Goal: Task Accomplishment & Management: Manage account settings

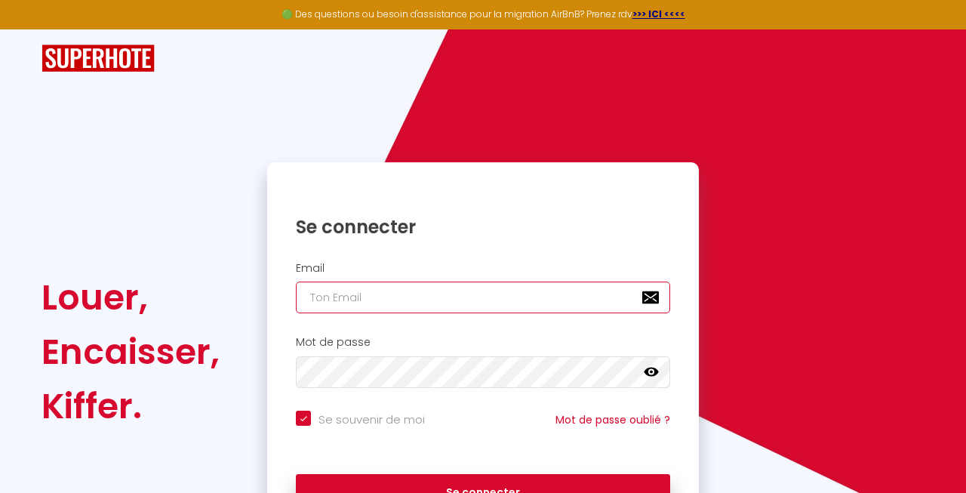
type input "[EMAIL_ADDRESS][DOMAIN_NAME]"
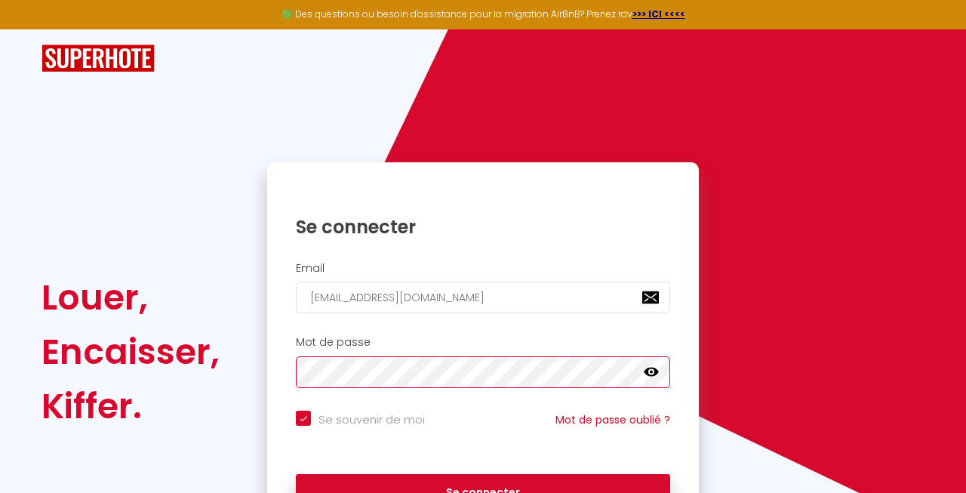
click at [483, 490] on button "Se connecter" at bounding box center [483, 493] width 374 height 38
checkbox input "true"
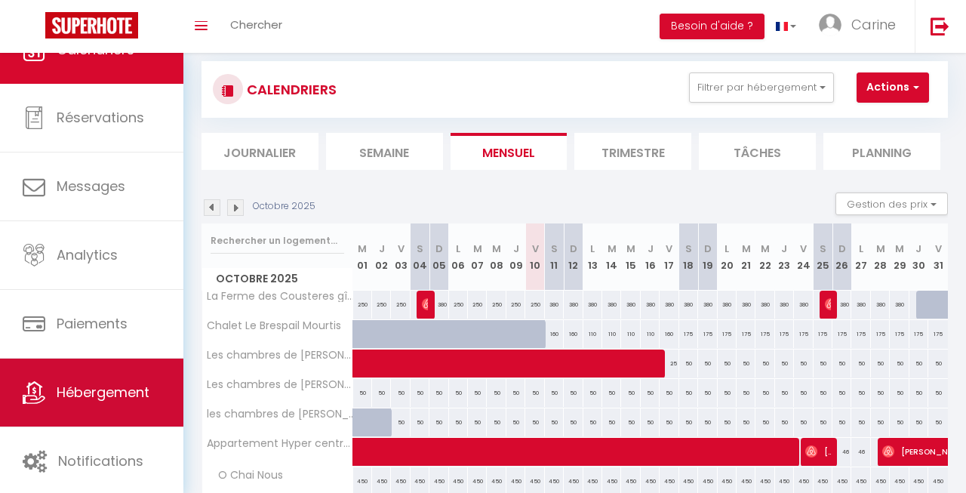
scroll to position [37, 0]
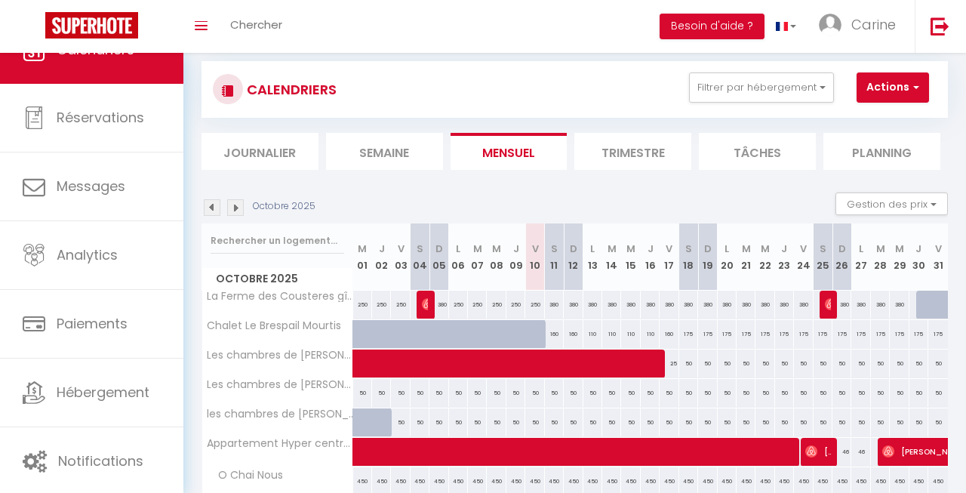
click at [915, 82] on span "button" at bounding box center [913, 86] width 9 height 15
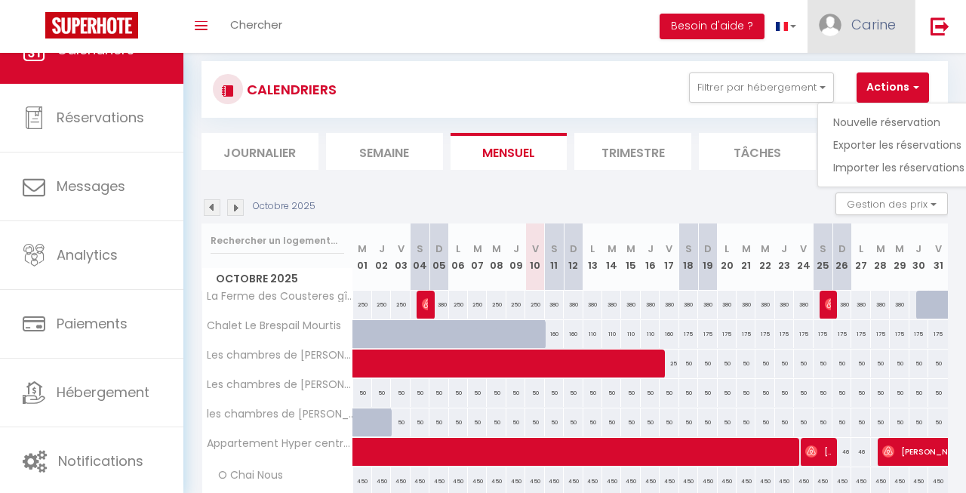
click at [889, 18] on span "Carine" at bounding box center [873, 24] width 45 height 19
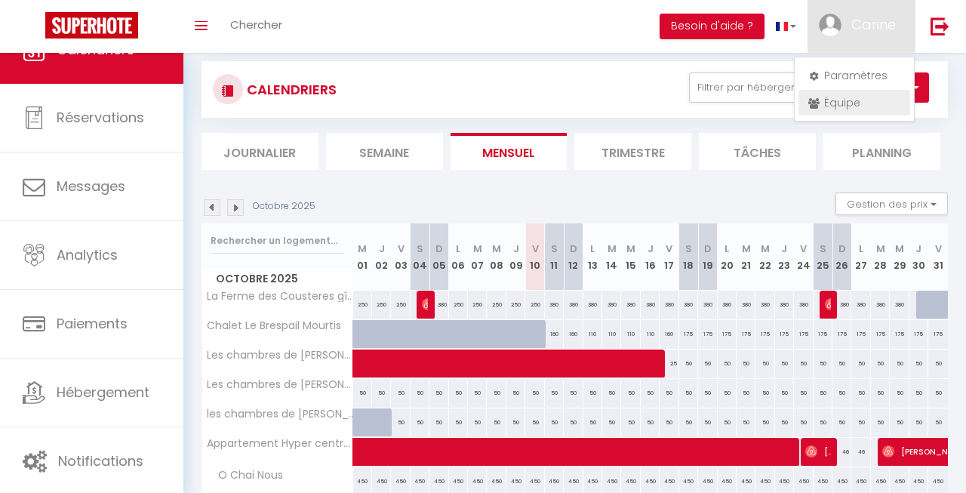
click at [841, 104] on link "Équipe" at bounding box center [854, 103] width 112 height 26
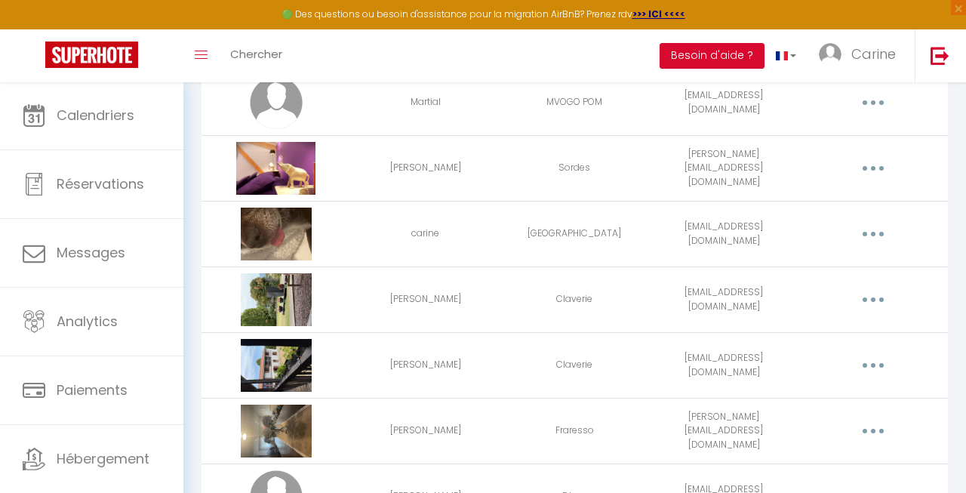
scroll to position [204, 0]
click at [865, 300] on button "button" at bounding box center [873, 299] width 40 height 29
click at [816, 341] on link "Editer" at bounding box center [833, 337] width 112 height 26
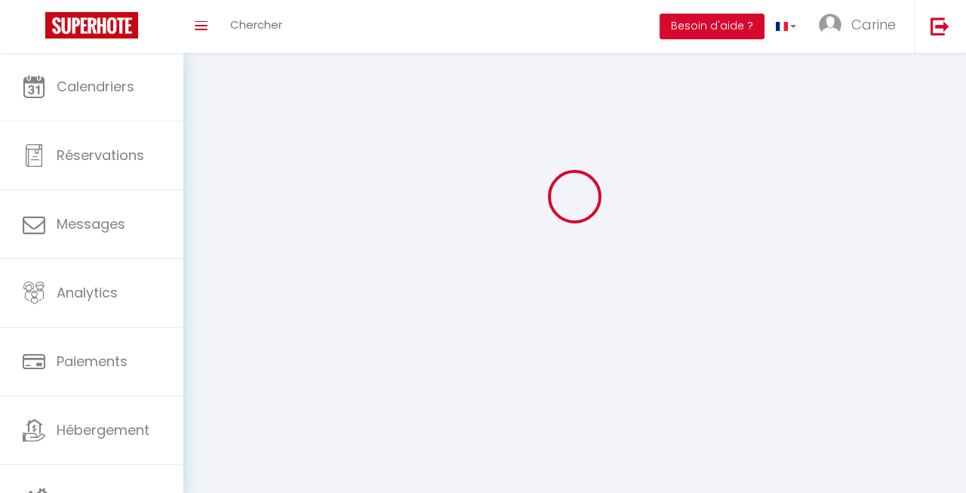
scroll to position [53, 0]
type input "[PERSON_NAME]"
type input "Claverie"
type input "[EMAIL_ADDRESS][DOMAIN_NAME]"
type textarea "[URL][DOMAIN_NAME]"
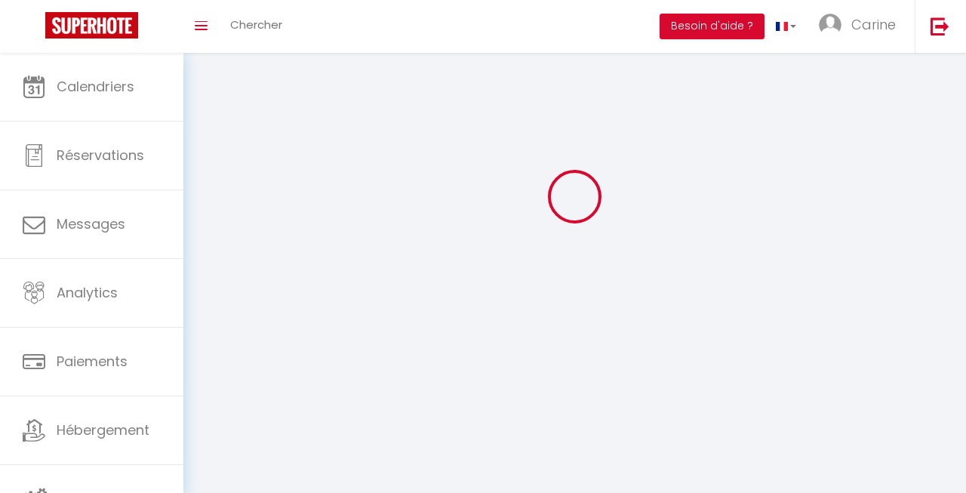
checkbox input "false"
checkbox input "true"
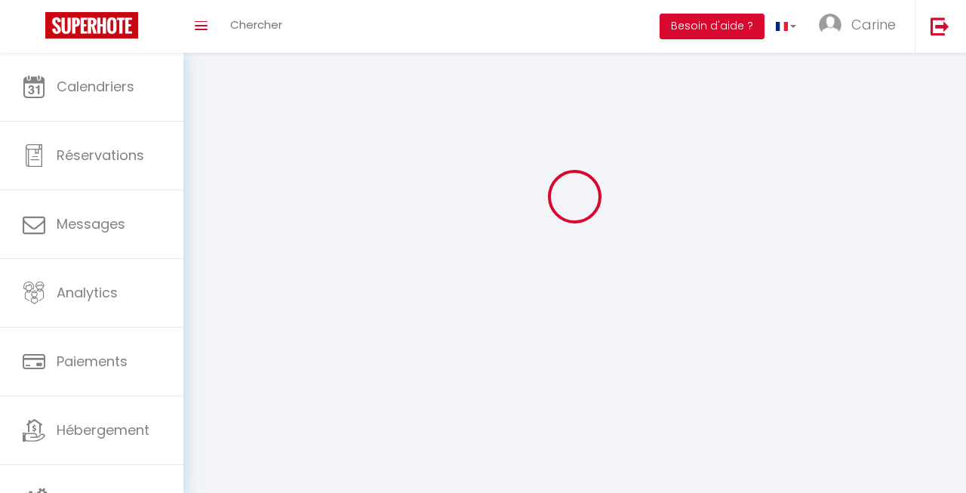
checkbox input "true"
checkbox input "false"
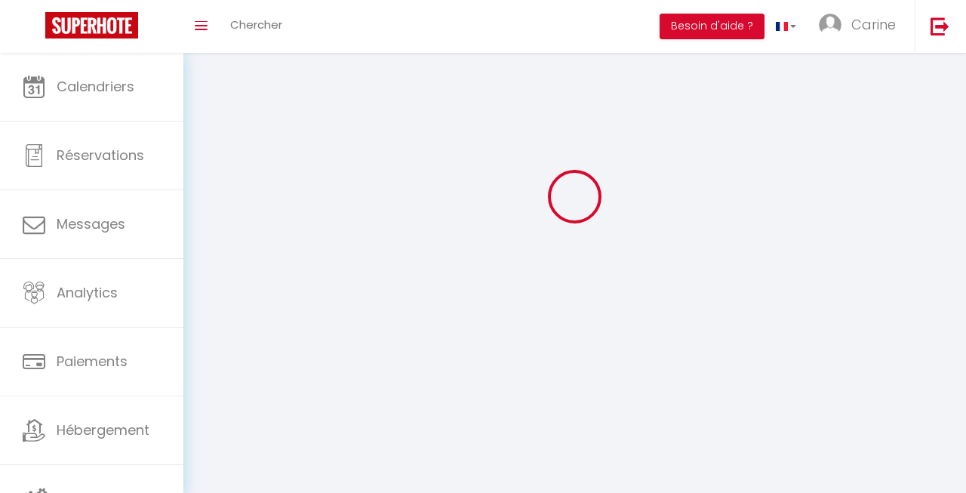
checkbox input "false"
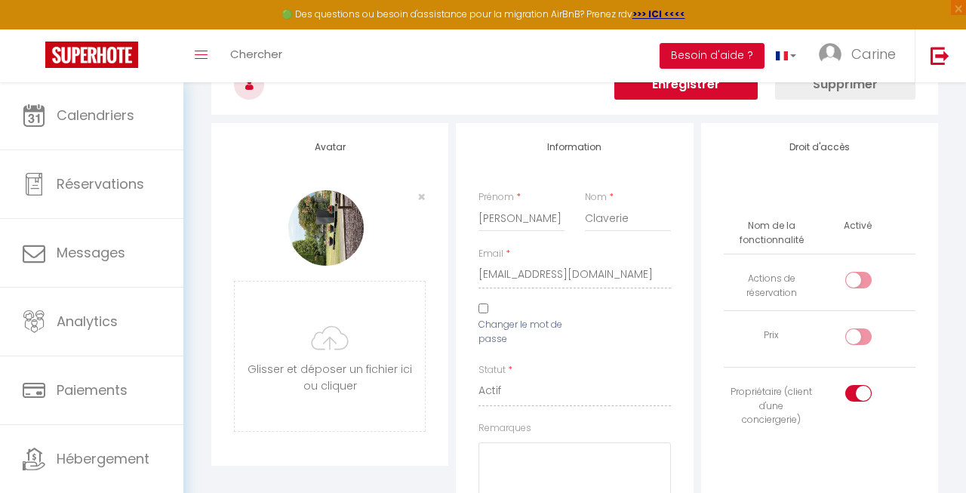
scroll to position [87, 0]
click at [482, 307] on input "Changer le mot de passe" at bounding box center [483, 307] width 10 height 10
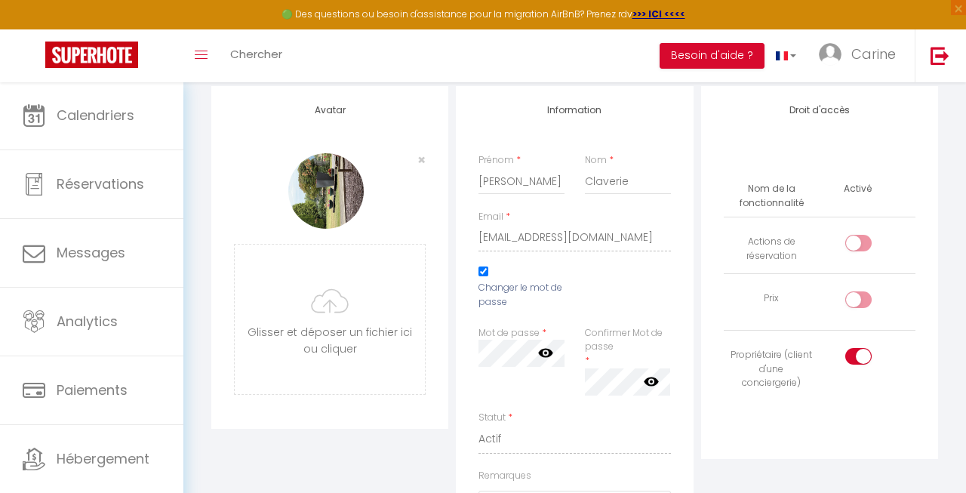
scroll to position [123, 0]
click at [545, 349] on icon at bounding box center [545, 352] width 15 height 9
click at [544, 346] on icon at bounding box center [545, 352] width 15 height 15
click at [484, 268] on input "Changer le mot de passe" at bounding box center [483, 271] width 10 height 10
checkbox input "false"
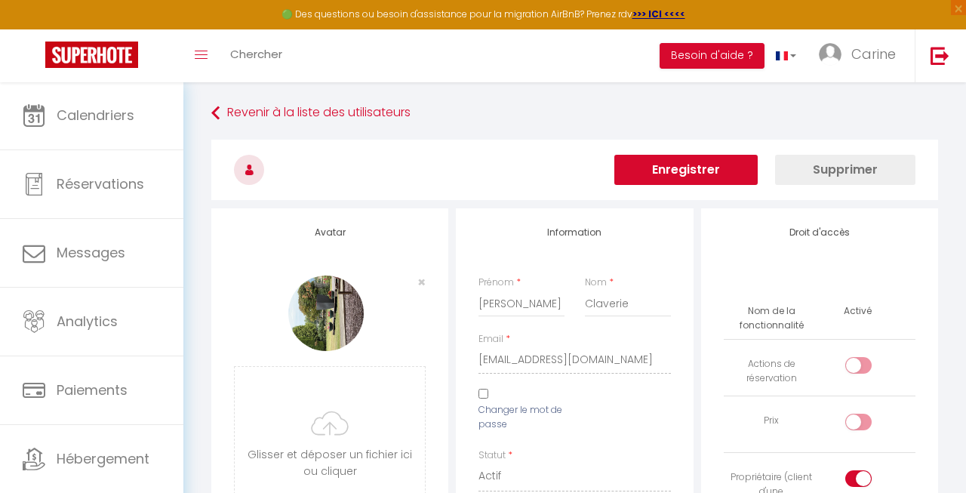
scroll to position [0, 0]
click at [226, 112] on link "Revenir à la liste des utilisateurs" at bounding box center [574, 113] width 727 height 27
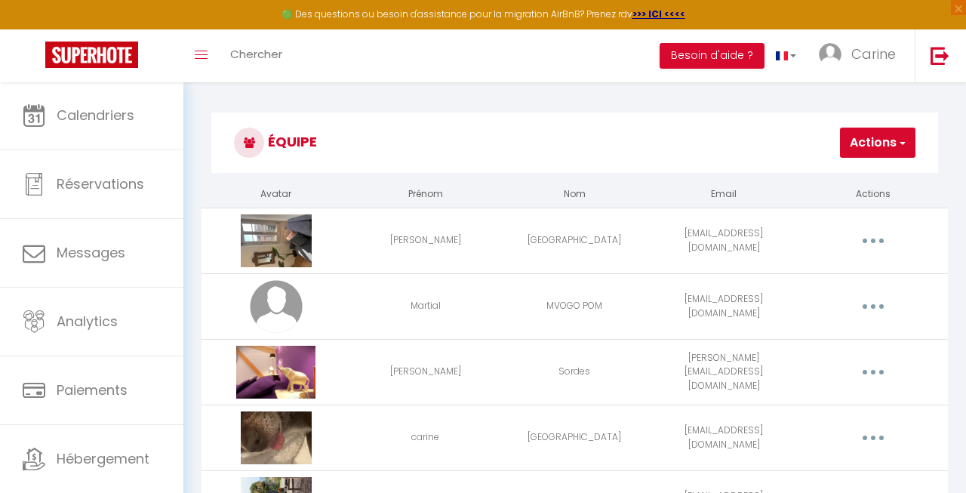
click at [873, 141] on button "Actions" at bounding box center [877, 143] width 75 height 30
click at [844, 175] on link "Ajouter un nouvel utilisateur" at bounding box center [825, 176] width 178 height 20
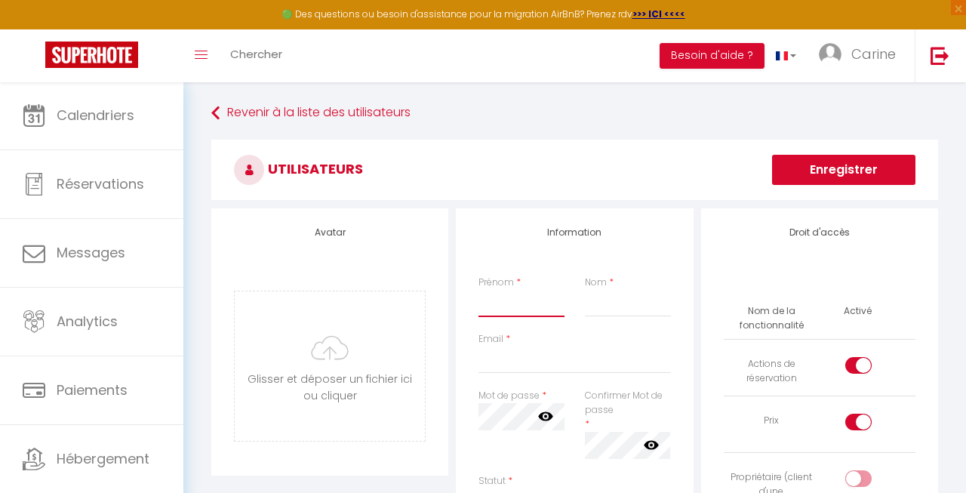
type input "M"
type input "[PERSON_NAME]"
type input "Claverie"
type input "fin"
type input "[EMAIL_ADDRESS][DOMAIN_NAME]"
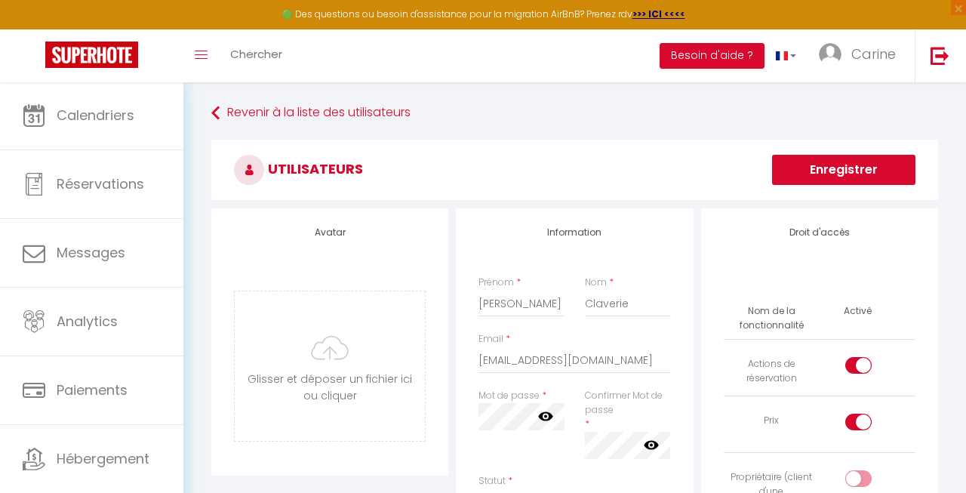
click at [515, 451] on div "Mot de passe * Votre mot de passe doit comporter au moins 8 caractères et conte…" at bounding box center [522, 431] width 106 height 85
click at [542, 415] on icon at bounding box center [545, 416] width 15 height 9
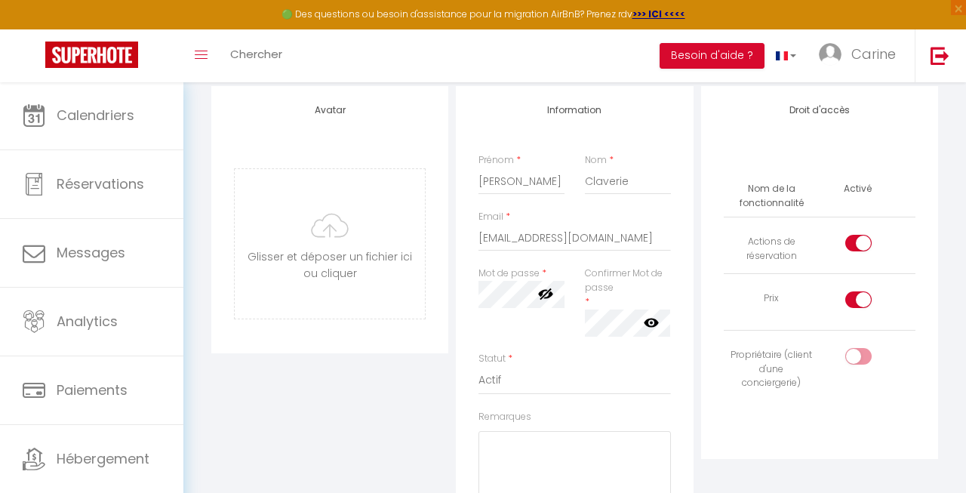
scroll to position [103, 0]
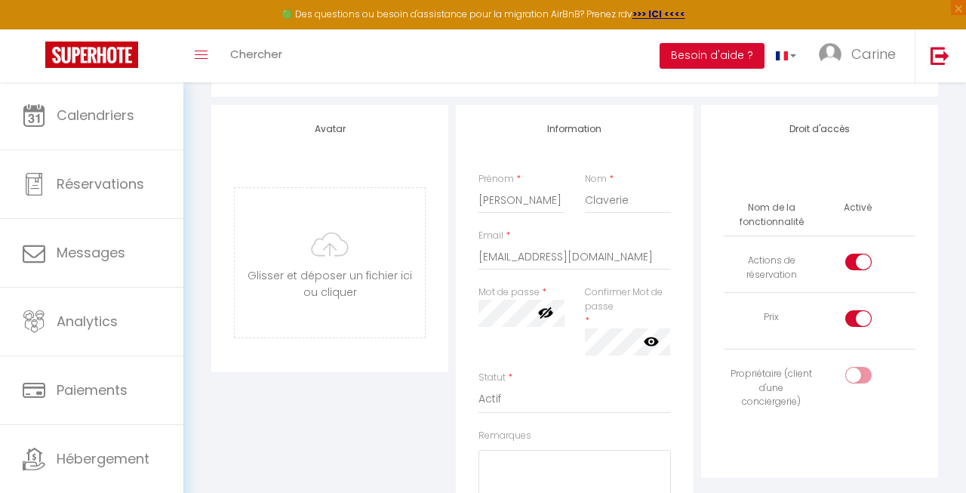
click at [861, 265] on input "checkbox" at bounding box center [871, 265] width 26 height 23
checkbox input "false"
click at [856, 318] on div at bounding box center [858, 318] width 26 height 17
click at [858, 318] on input "checkbox" at bounding box center [871, 321] width 26 height 23
checkbox input "false"
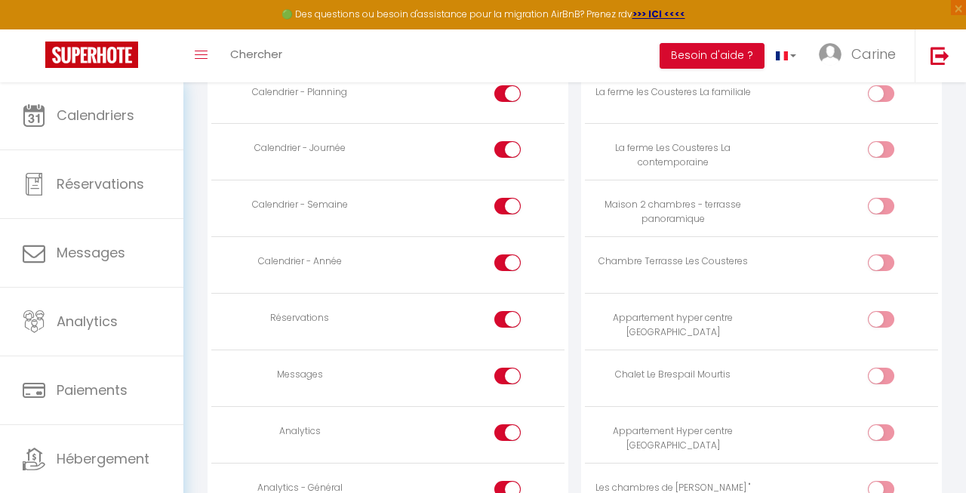
scroll to position [917, 0]
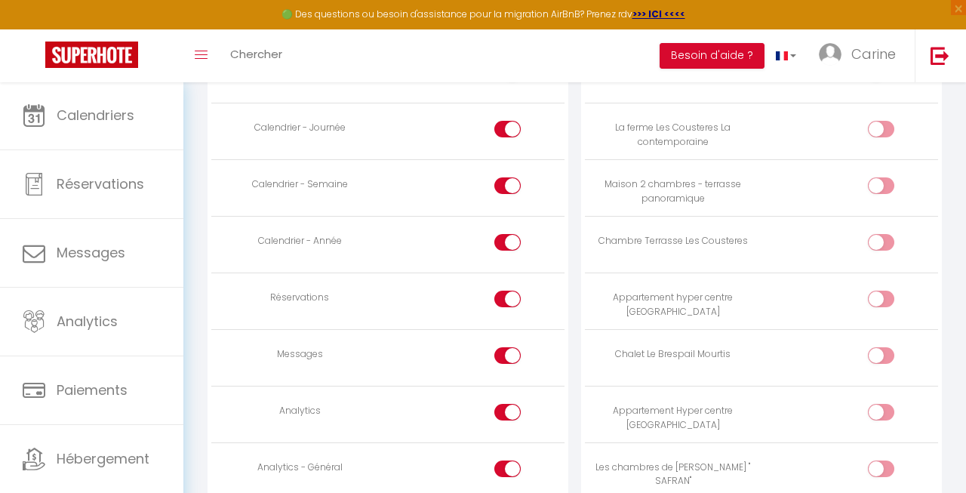
click at [508, 290] on input "checkbox" at bounding box center [521, 301] width 26 height 23
checkbox input "false"
click at [514, 347] on input "checkbox" at bounding box center [521, 358] width 26 height 23
checkbox input "false"
click at [512, 404] on input "checkbox" at bounding box center [521, 415] width 26 height 23
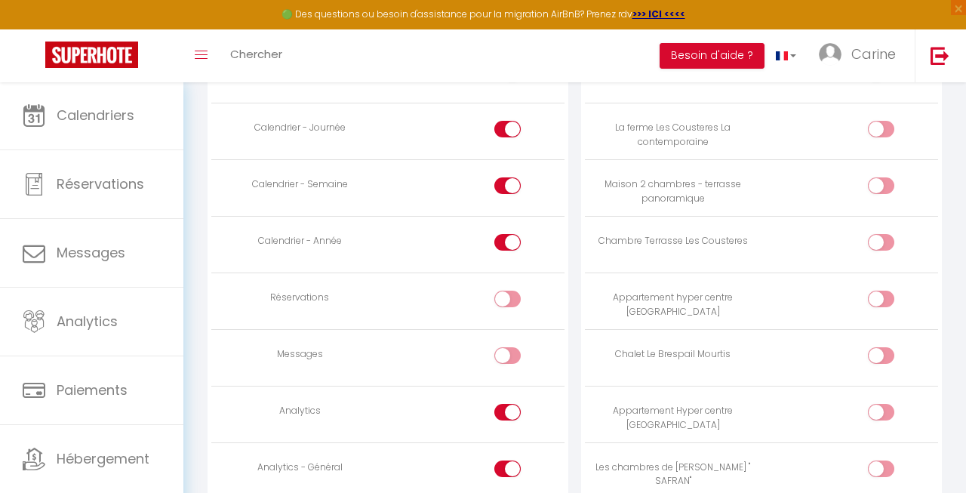
checkbox input "false"
click at [515, 460] on input "checkbox" at bounding box center [521, 471] width 26 height 23
checkbox input "false"
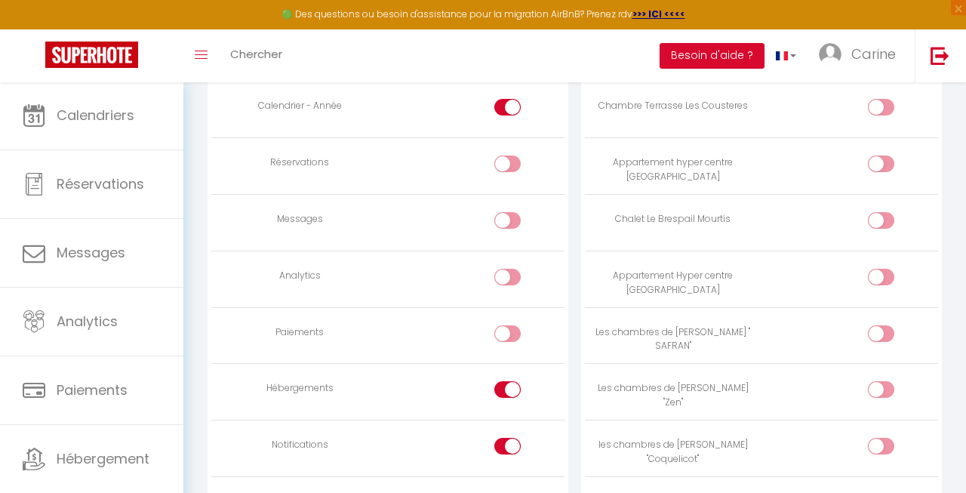
scroll to position [1054, 0]
click at [509, 380] on input "checkbox" at bounding box center [521, 391] width 26 height 23
checkbox input "false"
click at [512, 436] on input "checkbox" at bounding box center [521, 447] width 26 height 23
checkbox input "false"
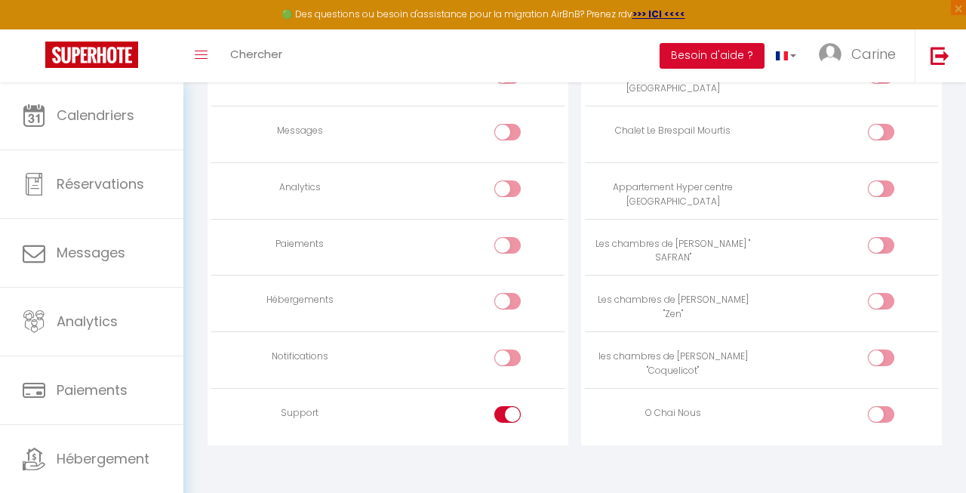
scroll to position [1140, 0]
click at [509, 409] on input "checkbox" at bounding box center [521, 418] width 26 height 23
checkbox input "false"
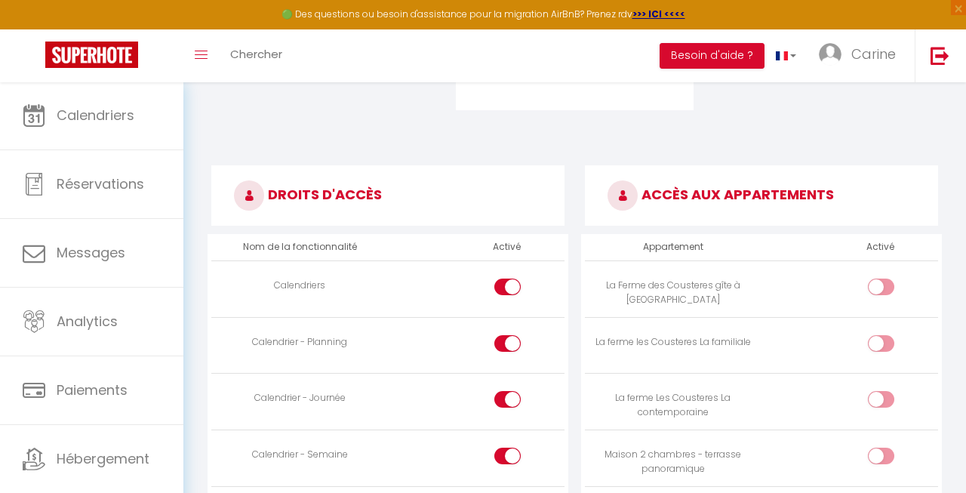
scroll to position [644, 0]
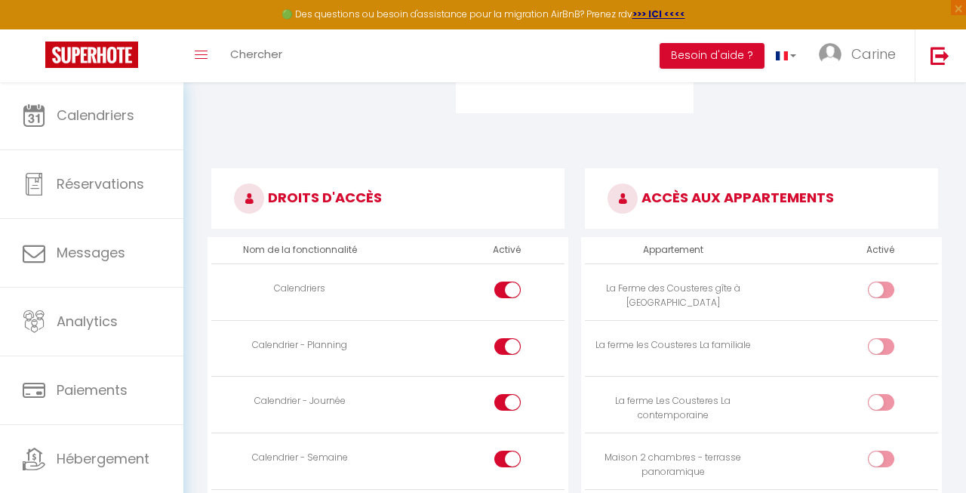
click at [884, 281] on input "checkbox" at bounding box center [894, 292] width 26 height 23
checkbox input "true"
click at [881, 342] on input "checkbox" at bounding box center [894, 349] width 26 height 23
checkbox input "true"
click at [884, 401] on input "checkbox" at bounding box center [894, 405] width 26 height 23
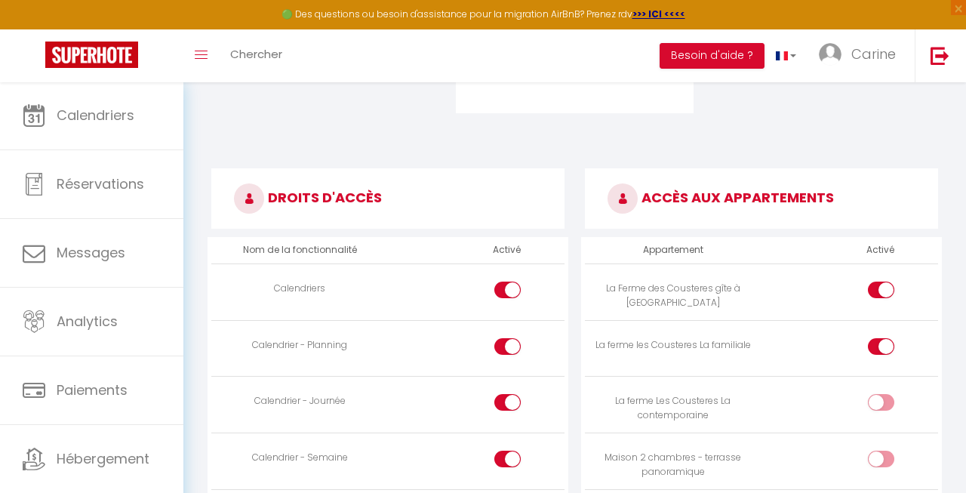
checkbox input "true"
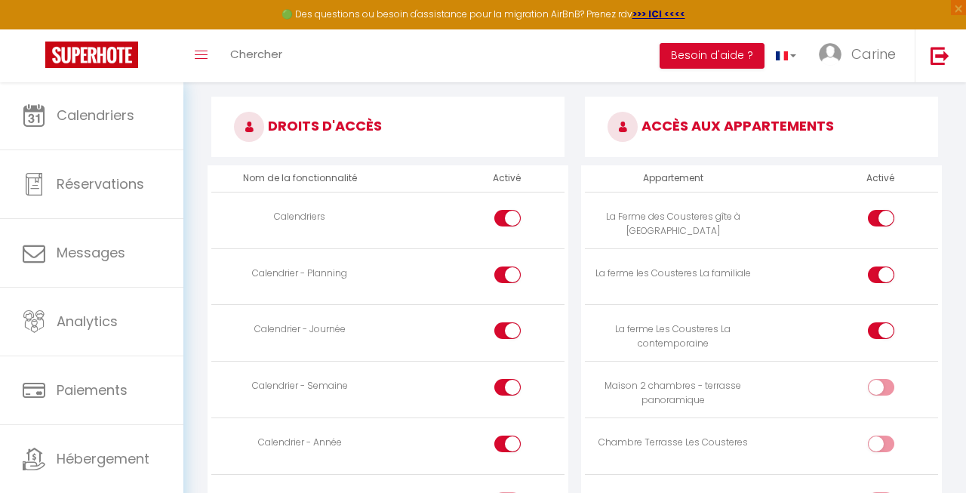
scroll to position [723, 0]
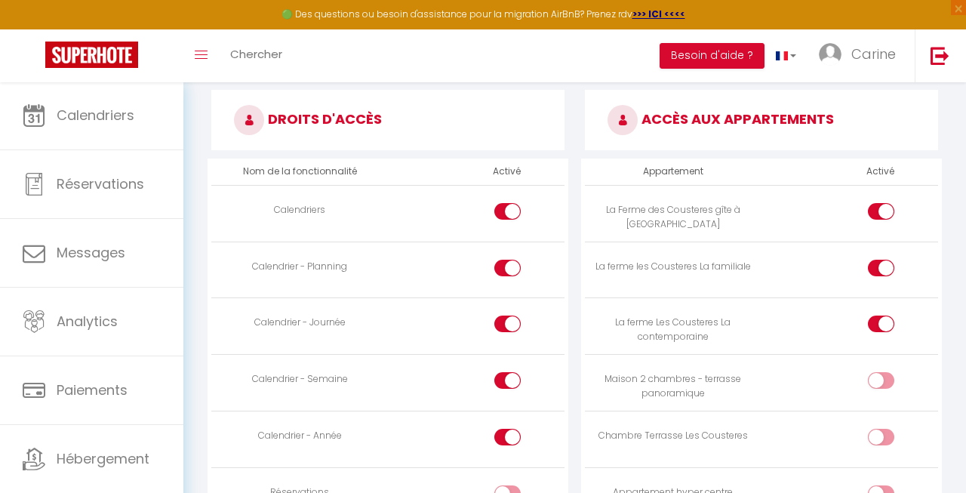
click at [881, 382] on input "checkbox" at bounding box center [894, 383] width 26 height 23
checkbox input "true"
click at [887, 432] on input "checkbox" at bounding box center [894, 440] width 26 height 23
checkbox input "true"
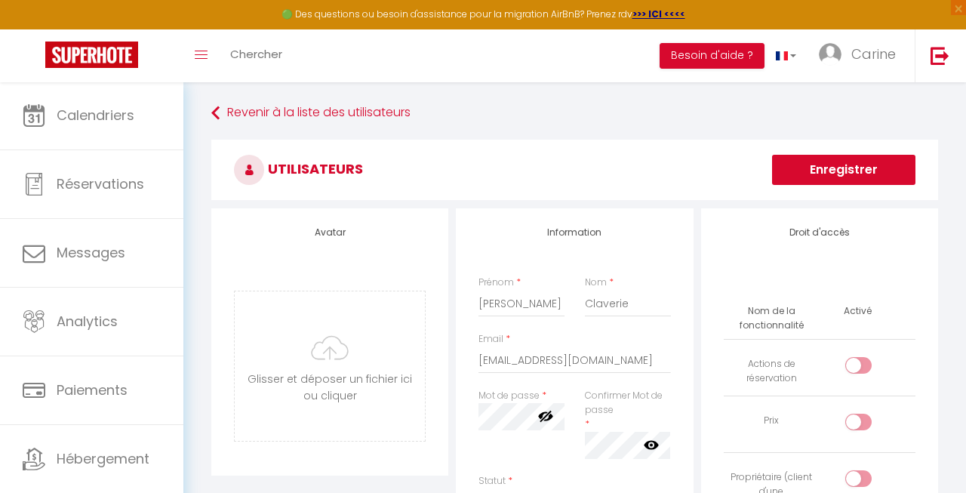
scroll to position [0, 0]
click at [864, 171] on button "Enregistrer" at bounding box center [843, 170] width 143 height 30
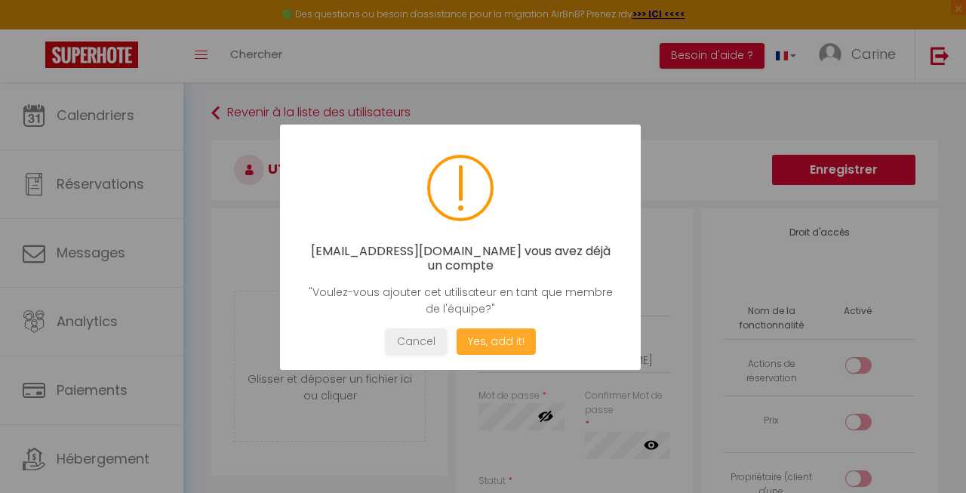
click at [490, 331] on button "Yes, add it!" at bounding box center [495, 341] width 79 height 26
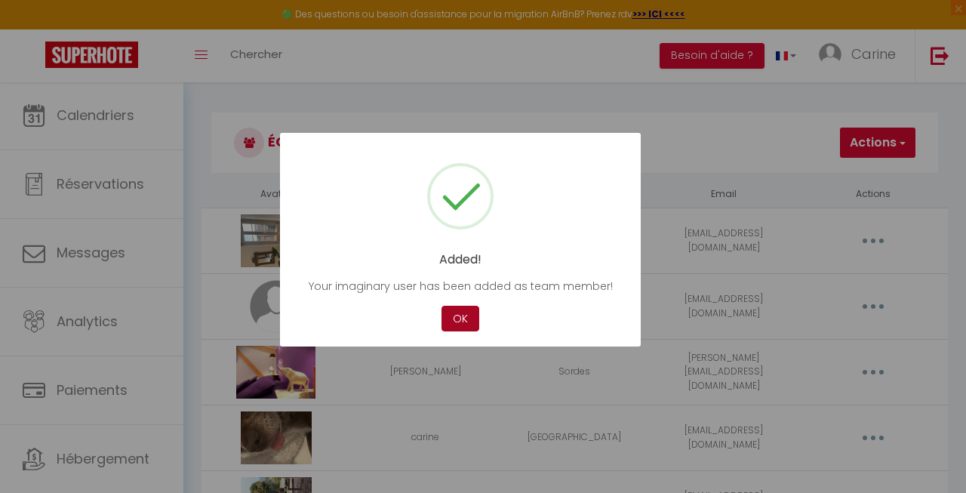
click at [453, 315] on button "OK" at bounding box center [460, 319] width 38 height 26
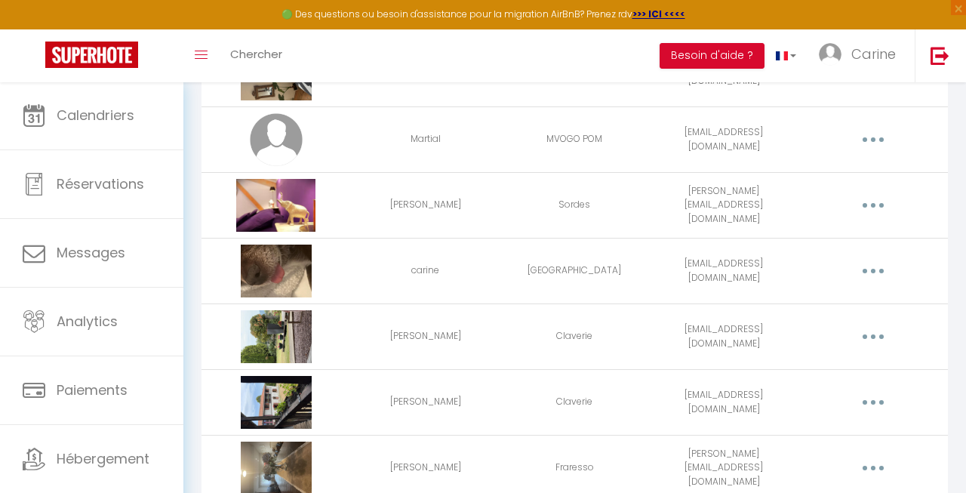
scroll to position [35, 0]
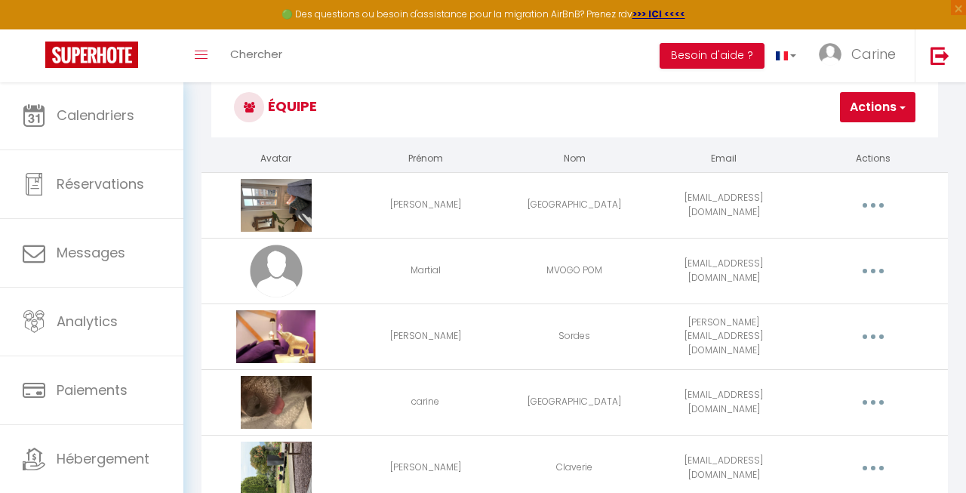
click at [905, 100] on span "button" at bounding box center [901, 107] width 10 height 15
click at [841, 136] on link "Ajouter un nouvel utilisateur" at bounding box center [825, 141] width 178 height 20
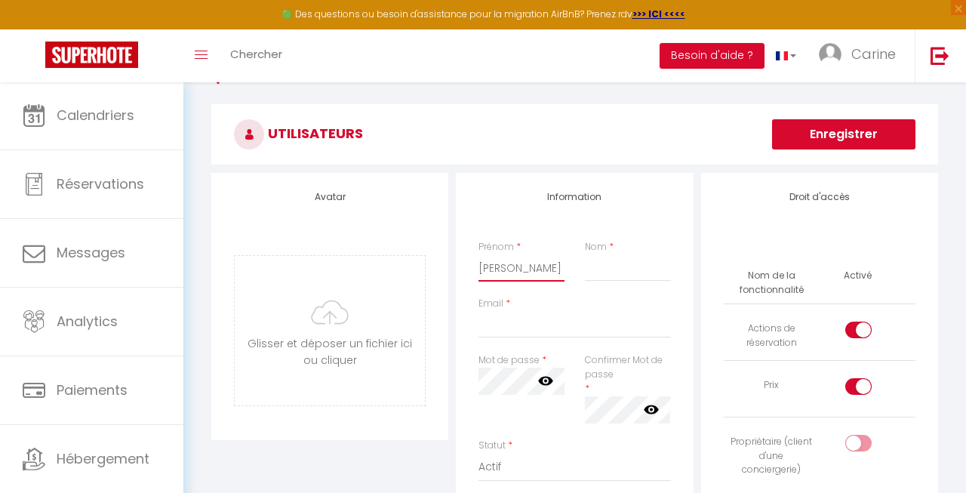
type input "[PERSON_NAME]"
type input "Claverie"
type input "fin"
type input "[EMAIL_ADDRESS][DOMAIN_NAME]"
click at [520, 413] on div "Mot de passe * Votre mot de passe doit comporter au moins 8 caractères et conte…" at bounding box center [522, 395] width 106 height 85
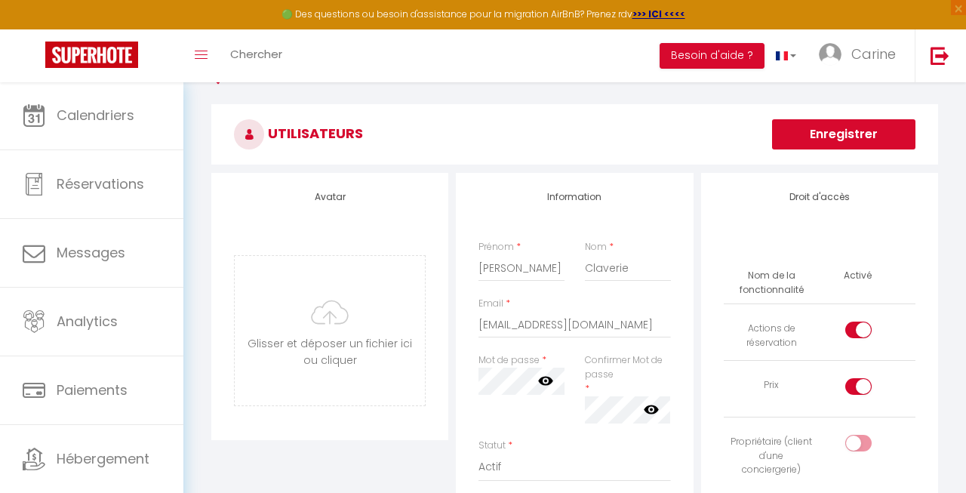
click at [544, 380] on icon at bounding box center [545, 380] width 15 height 15
click at [650, 407] on icon at bounding box center [651, 408] width 15 height 9
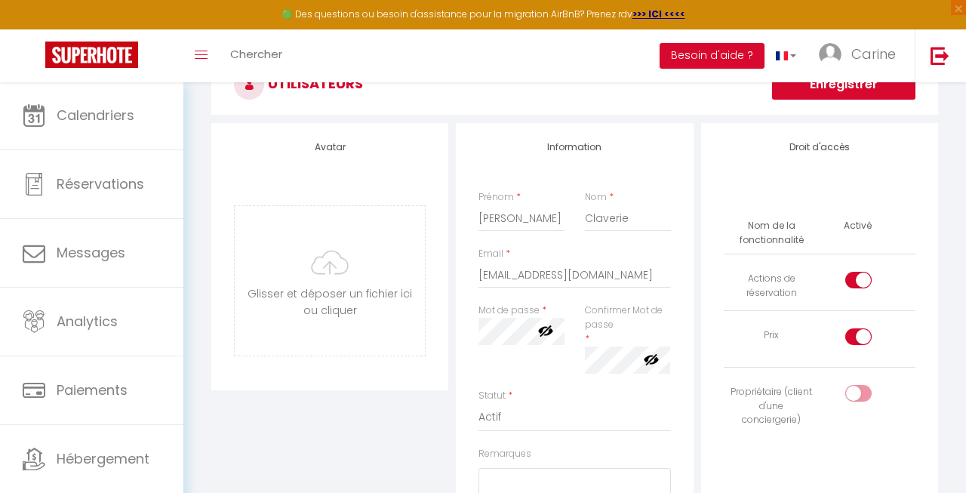
scroll to position [91, 0]
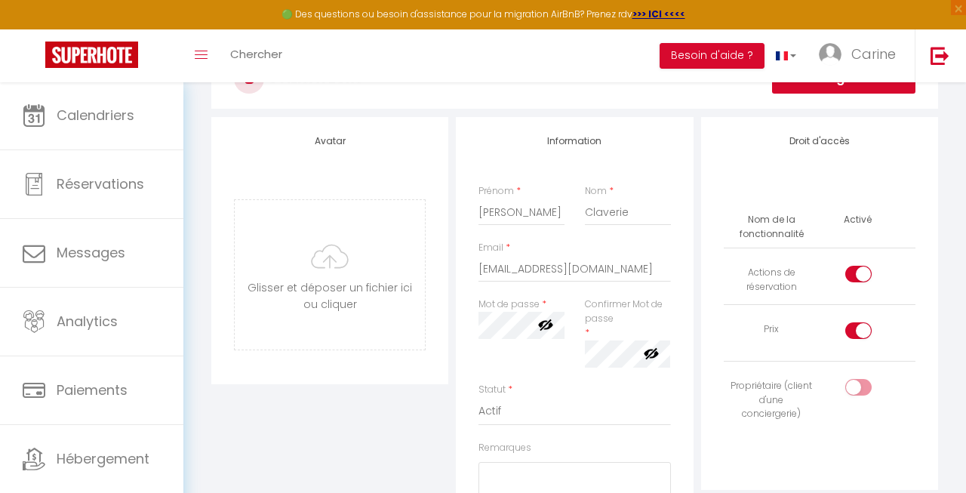
click at [865, 323] on input "checkbox" at bounding box center [871, 333] width 26 height 23
checkbox input "false"
click at [862, 275] on input "checkbox" at bounding box center [871, 277] width 26 height 23
checkbox input "false"
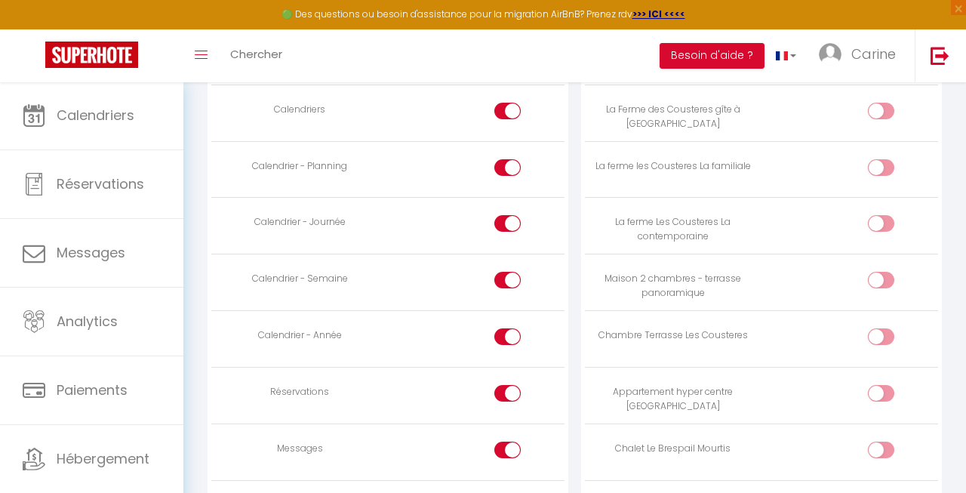
scroll to position [881, 0]
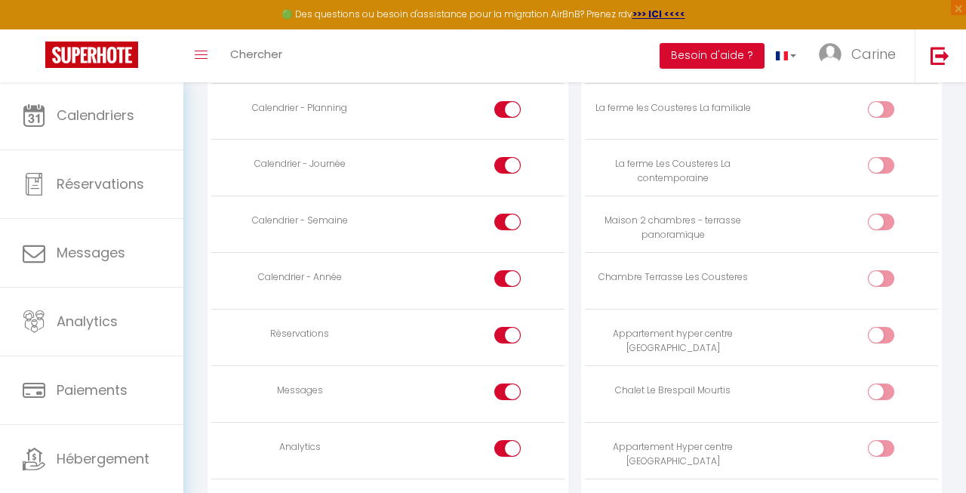
click at [511, 330] on input "checkbox" at bounding box center [521, 338] width 26 height 23
checkbox input "false"
click at [518, 389] on input "checkbox" at bounding box center [521, 394] width 26 height 23
checkbox input "false"
click at [512, 440] on input "checkbox" at bounding box center [521, 451] width 26 height 23
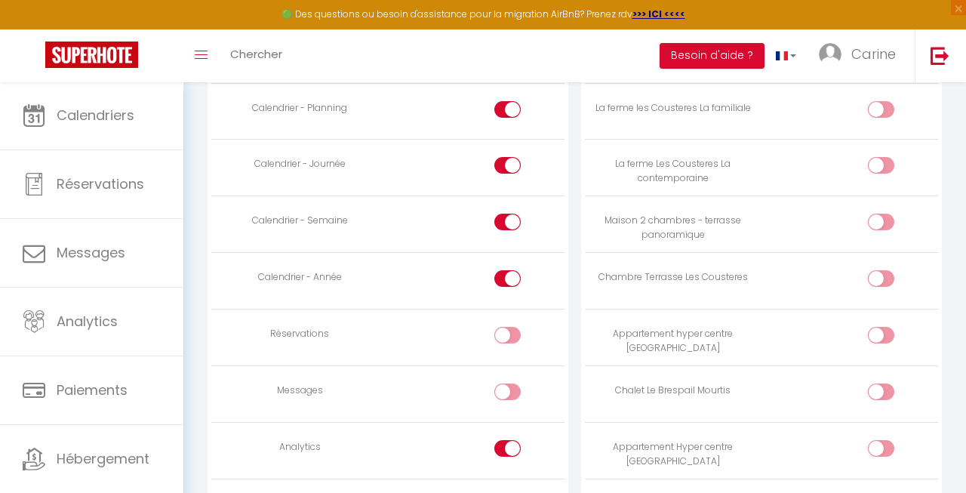
checkbox input "false"
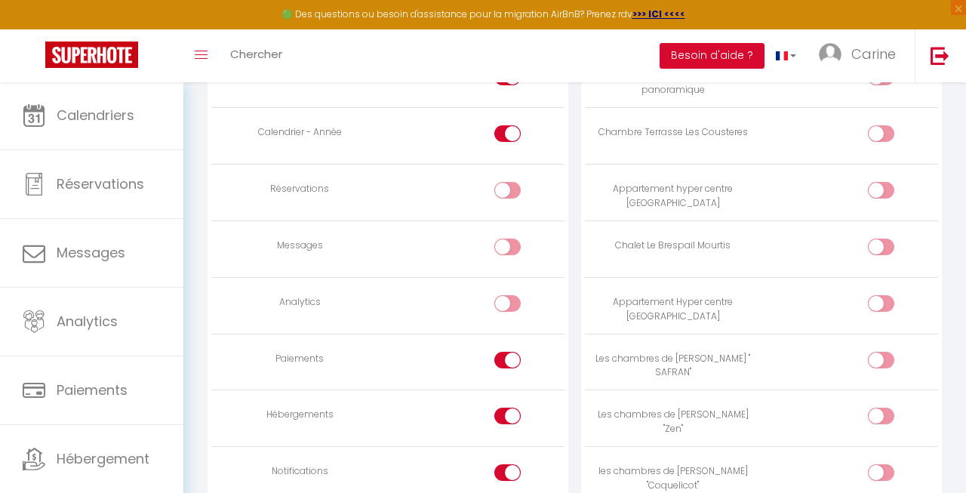
scroll to position [1031, 0]
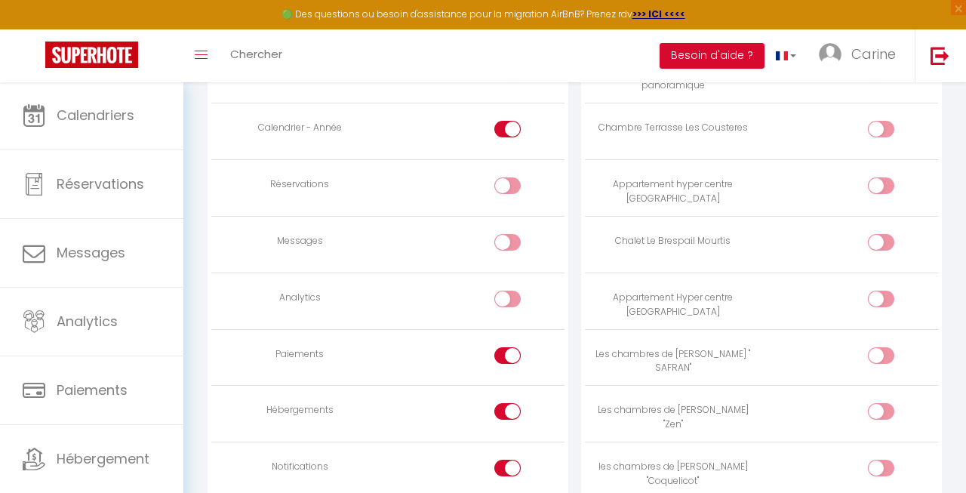
click at [510, 349] on input "checkbox" at bounding box center [521, 358] width 26 height 23
checkbox input "false"
click at [511, 403] on input "checkbox" at bounding box center [521, 414] width 26 height 23
checkbox input "false"
click at [512, 459] on input "checkbox" at bounding box center [521, 470] width 26 height 23
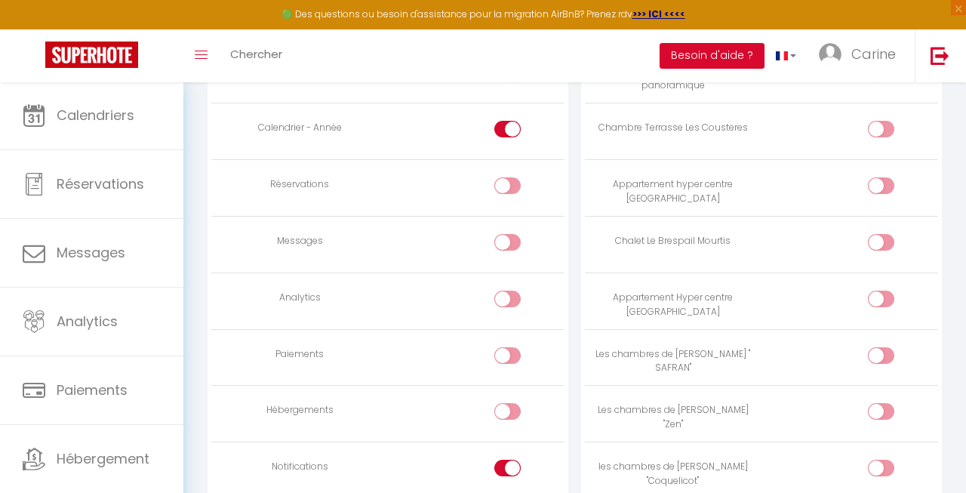
checkbox input "false"
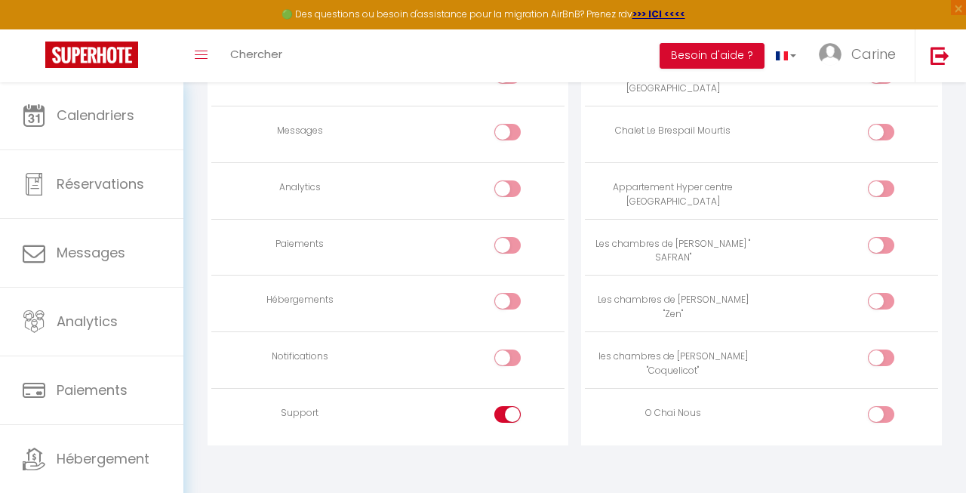
scroll to position [1140, 0]
click at [509, 407] on input "checkbox" at bounding box center [521, 418] width 26 height 23
checkbox input "false"
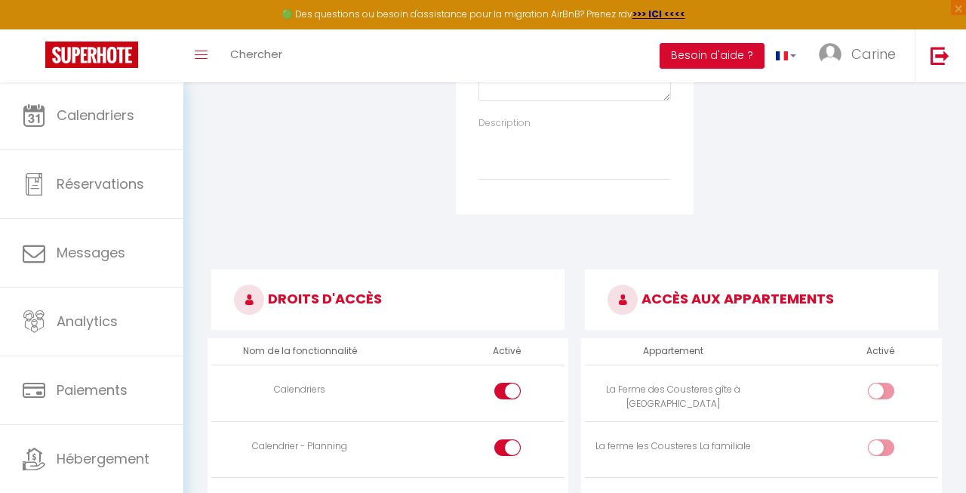
scroll to position [543, 0]
click at [880, 383] on div at bounding box center [881, 391] width 26 height 17
click at [881, 383] on input "checkbox" at bounding box center [894, 394] width 26 height 23
checkbox input "true"
click at [886, 443] on input "checkbox" at bounding box center [894, 450] width 26 height 23
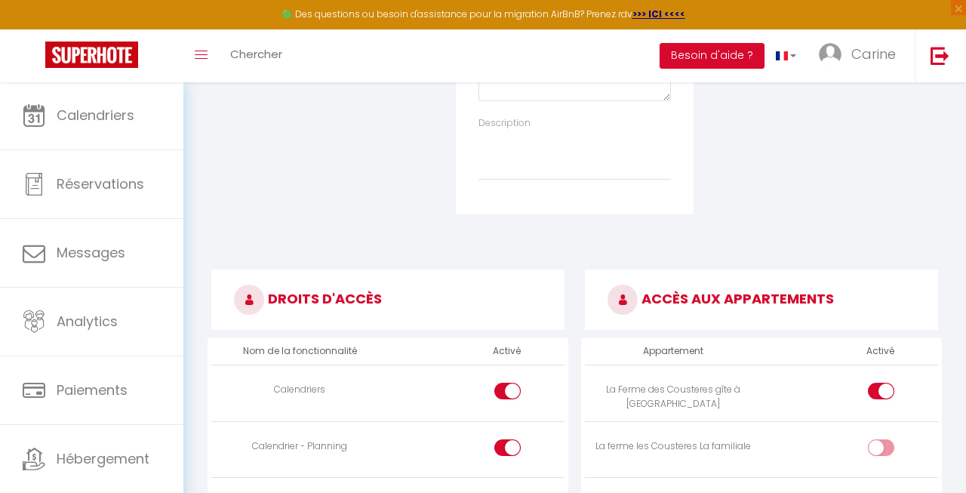
checkbox input "true"
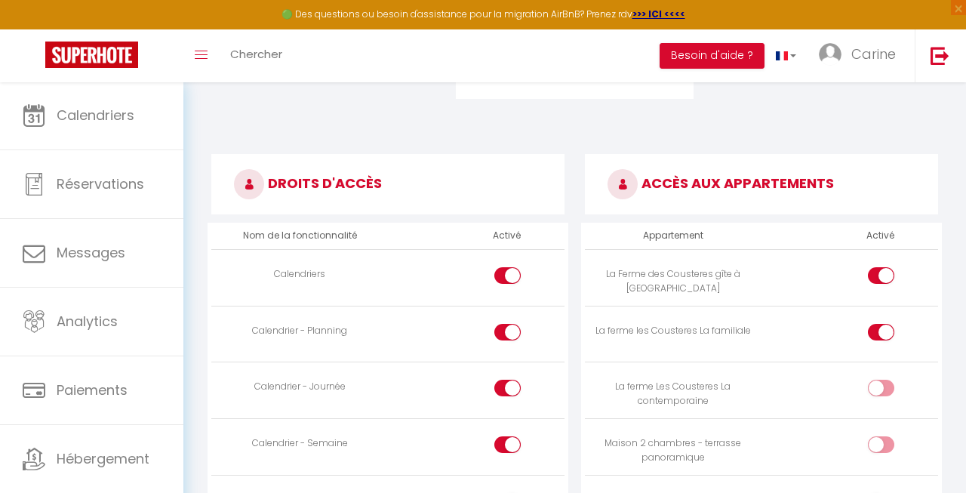
scroll to position [670, 0]
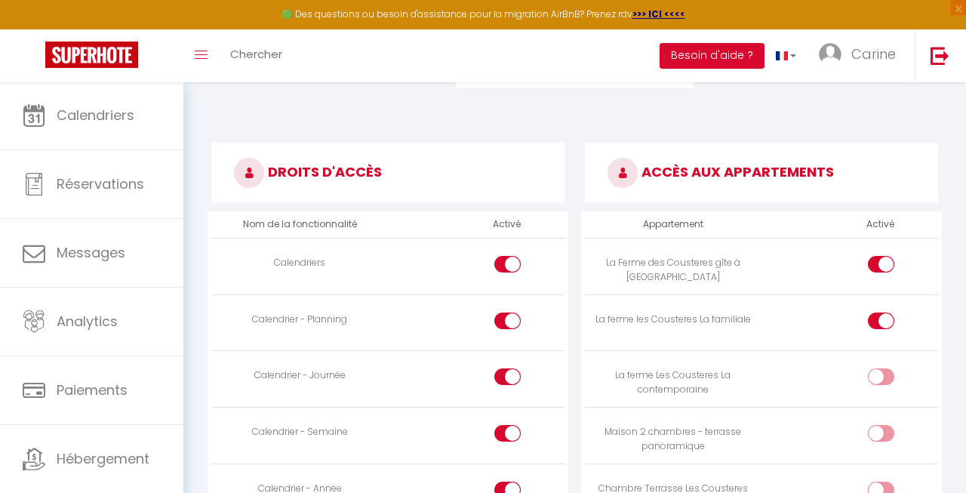
click at [881, 370] on input "checkbox" at bounding box center [894, 379] width 26 height 23
checkbox input "true"
click at [880, 425] on div at bounding box center [881, 433] width 26 height 17
click at [881, 425] on input "checkbox" at bounding box center [894, 436] width 26 height 23
checkbox input "true"
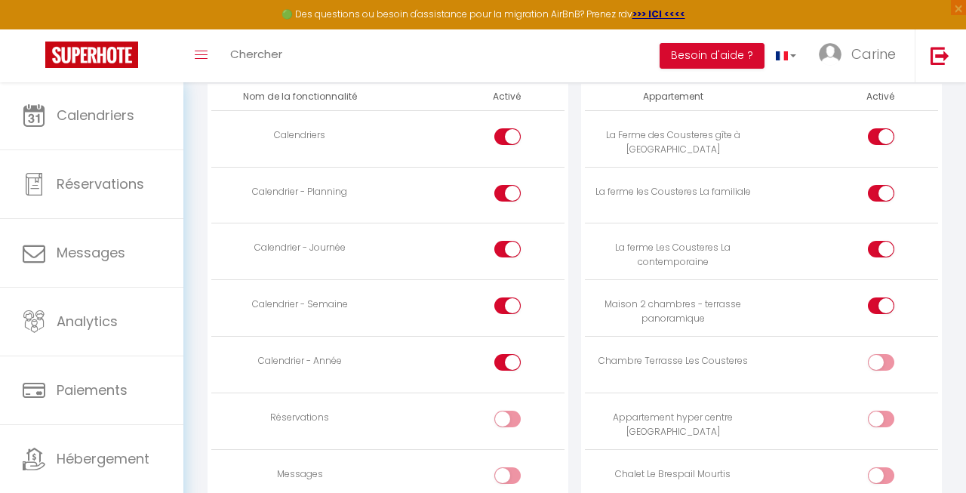
scroll to position [809, 0]
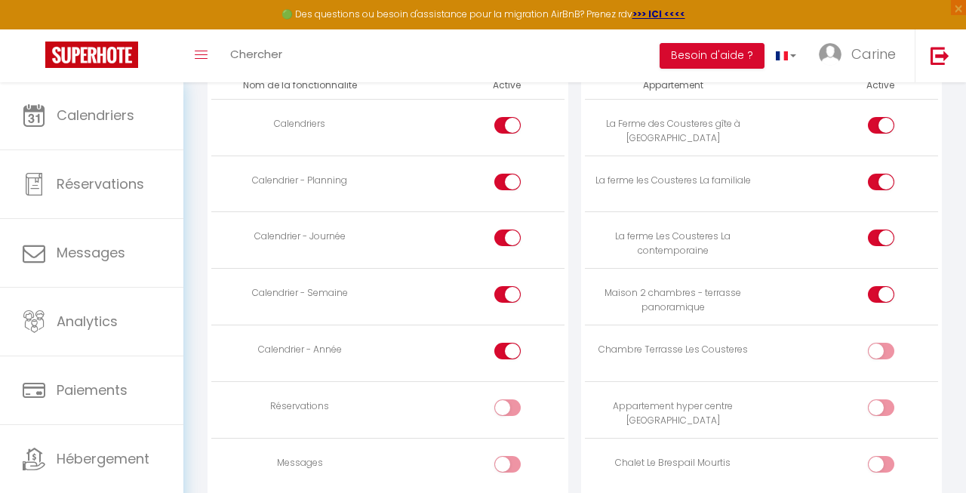
click at [874, 343] on div at bounding box center [881, 351] width 26 height 17
click at [881, 343] on input "checkbox" at bounding box center [894, 354] width 26 height 23
checkbox input "true"
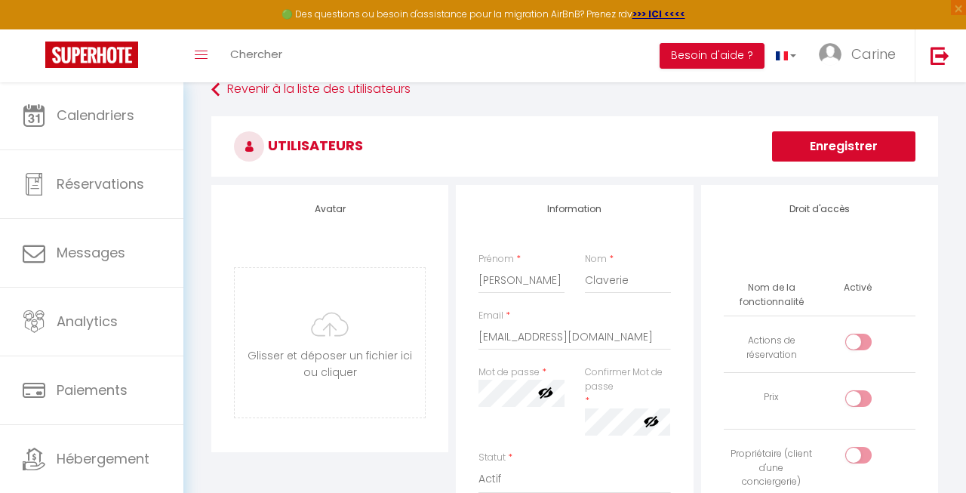
scroll to position [20, 0]
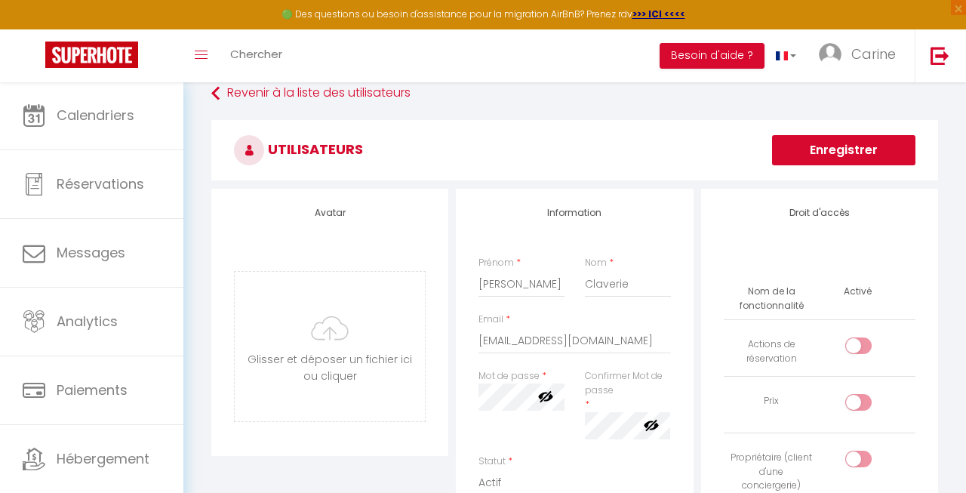
click at [838, 153] on button "Enregistrer" at bounding box center [843, 150] width 143 height 30
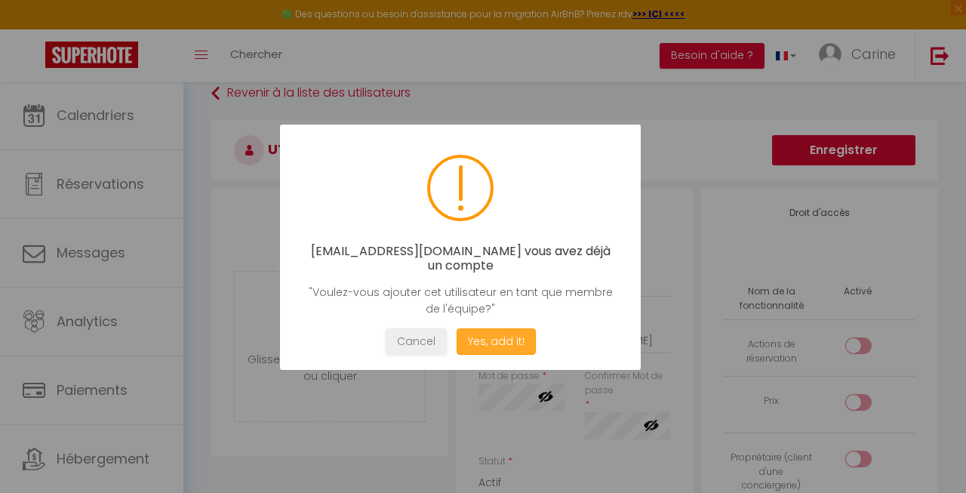
click at [511, 328] on button "Yes, add it!" at bounding box center [495, 341] width 79 height 26
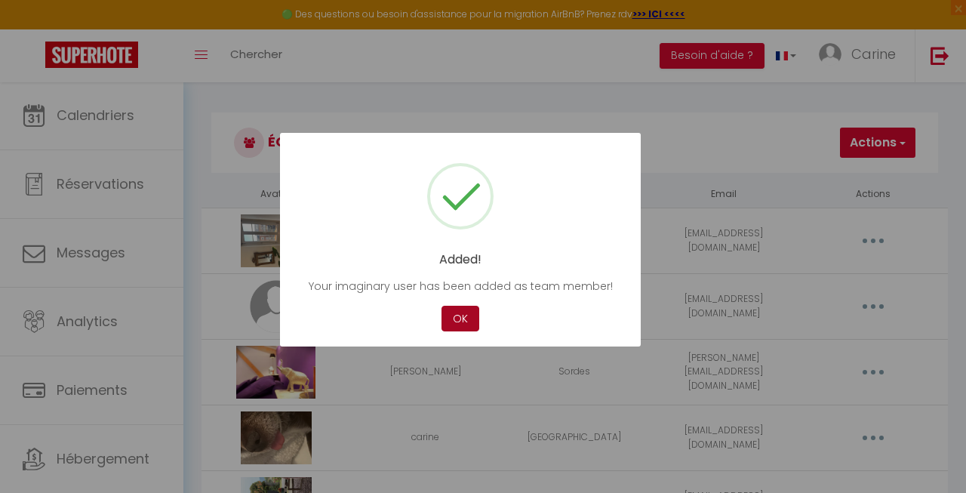
click at [468, 321] on button "OK" at bounding box center [460, 319] width 38 height 26
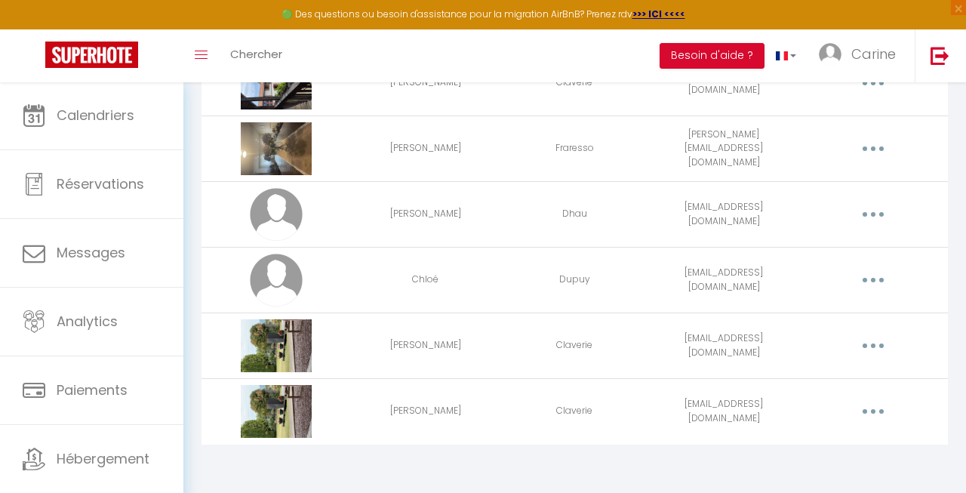
scroll to position [485, 0]
click at [881, 348] on button "button" at bounding box center [873, 346] width 40 height 29
click at [719, 445] on div "Avatar Prénom Nom Email Actions [PERSON_NAME] [PERSON_NAME][EMAIL_ADDRESS][DOMA…" at bounding box center [574, 76] width 746 height 760
click at [865, 346] on button "button" at bounding box center [873, 346] width 40 height 29
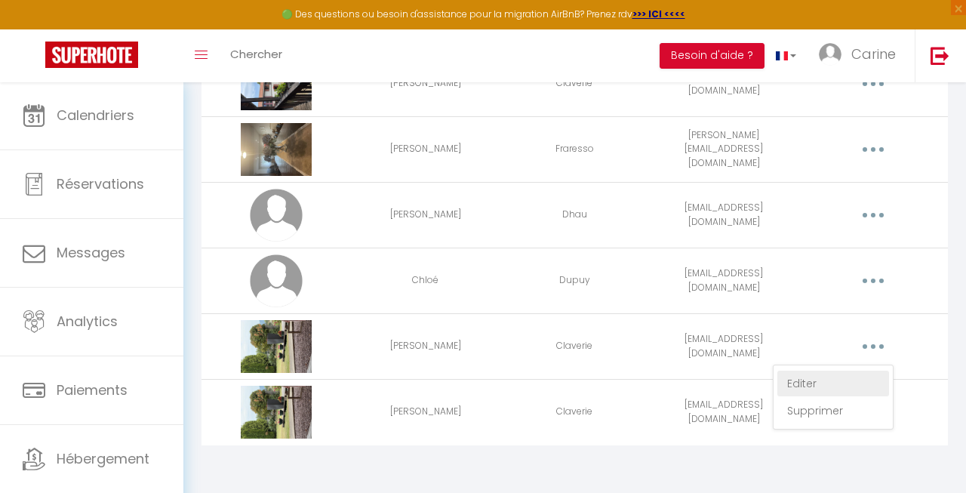
click at [806, 380] on link "Editer" at bounding box center [833, 383] width 112 height 26
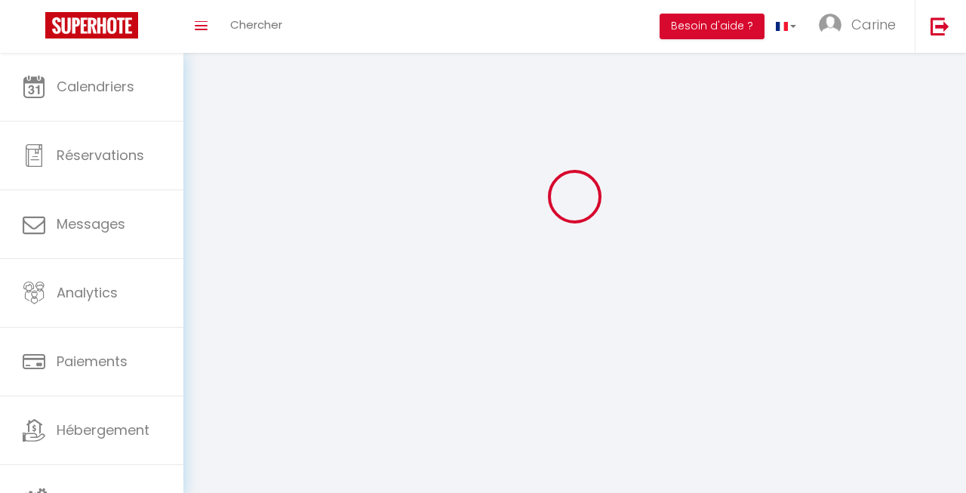
scroll to position [53, 0]
type input "[PERSON_NAME]"
type input "Claverie"
type input "[EMAIL_ADDRESS][DOMAIN_NAME]"
type textarea "[URL][DOMAIN_NAME]"
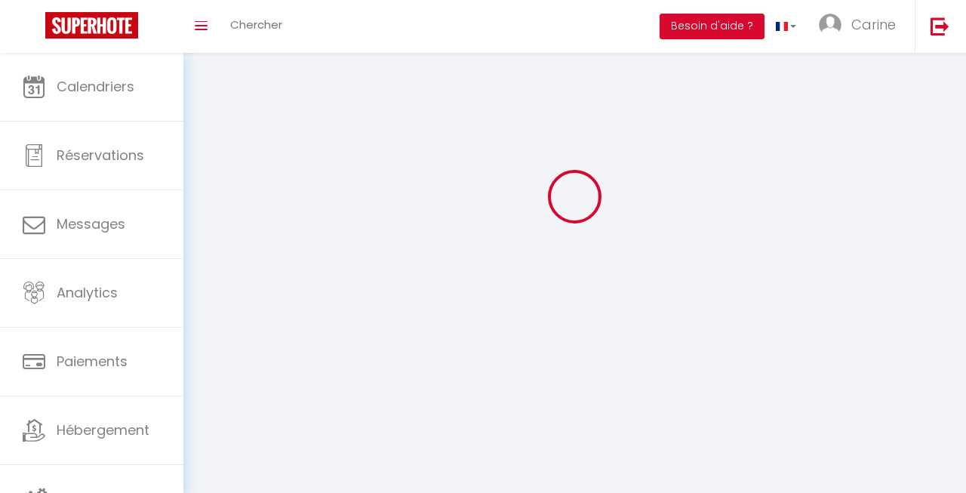
checkbox input "false"
checkbox input "true"
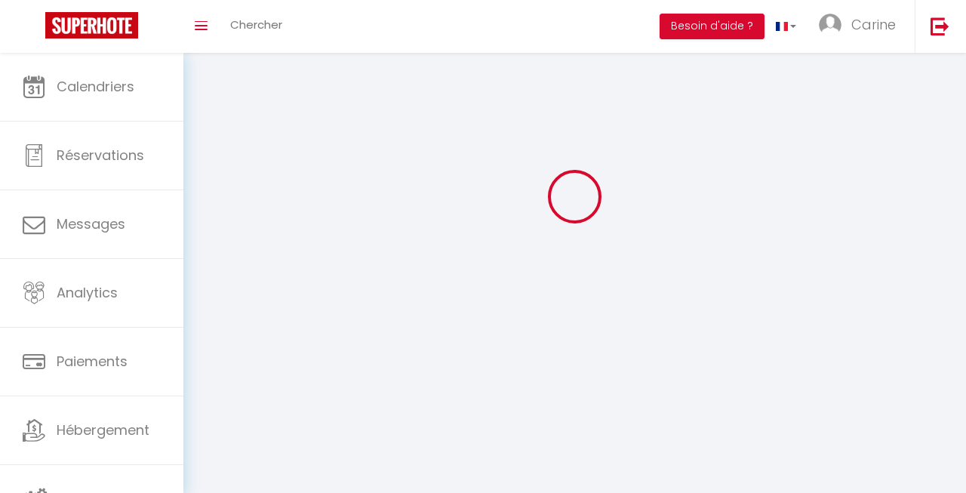
checkbox input "true"
checkbox input "false"
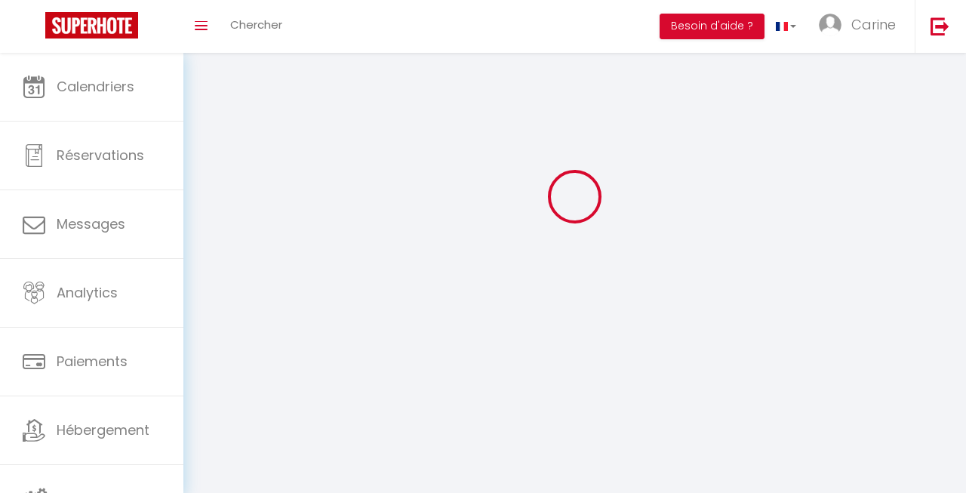
checkbox input "false"
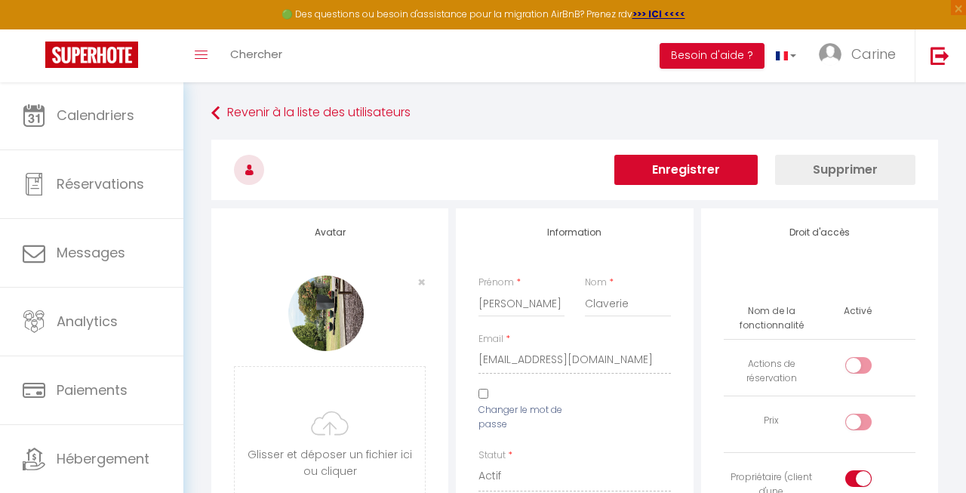
scroll to position [0, 0]
click at [822, 174] on button "Supprimer" at bounding box center [845, 170] width 140 height 30
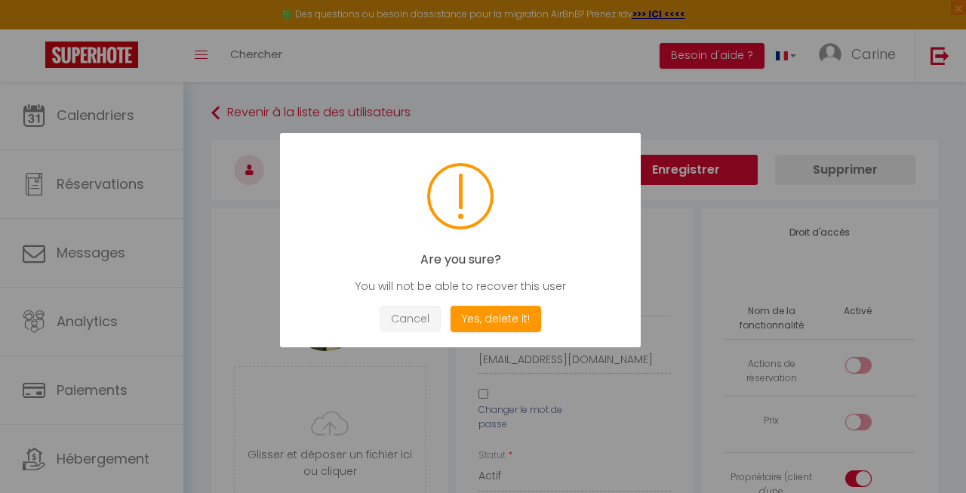
click at [416, 307] on button "Cancel" at bounding box center [410, 319] width 61 height 26
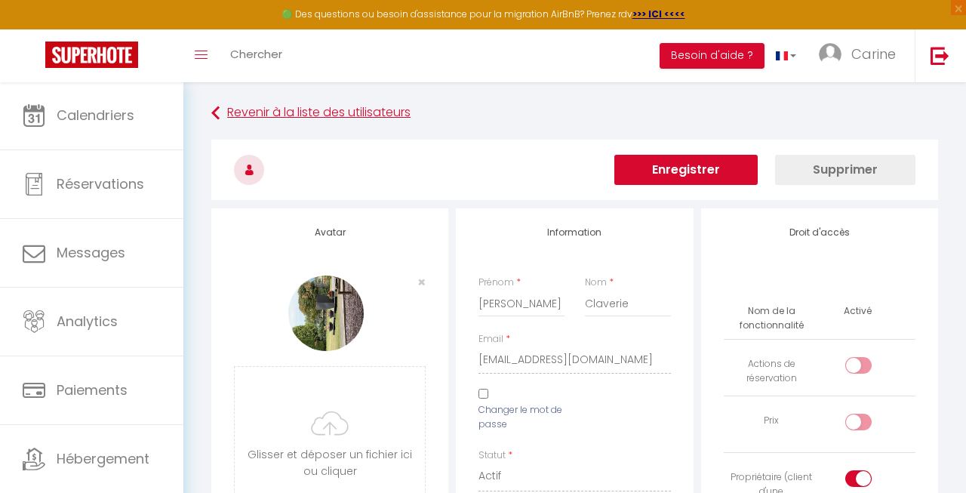
click at [222, 109] on link "Revenir à la liste des utilisateurs" at bounding box center [574, 113] width 727 height 27
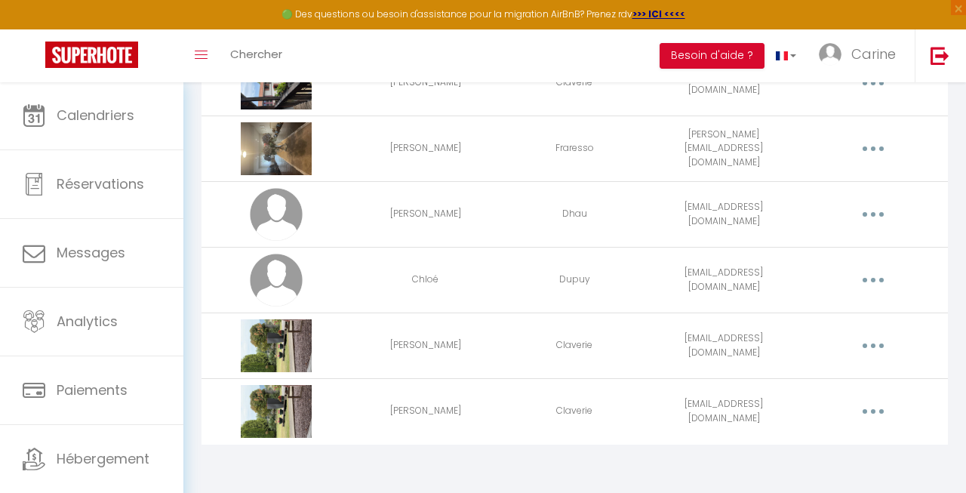
scroll to position [485, 0]
click at [871, 344] on icon "button" at bounding box center [873, 346] width 5 height 5
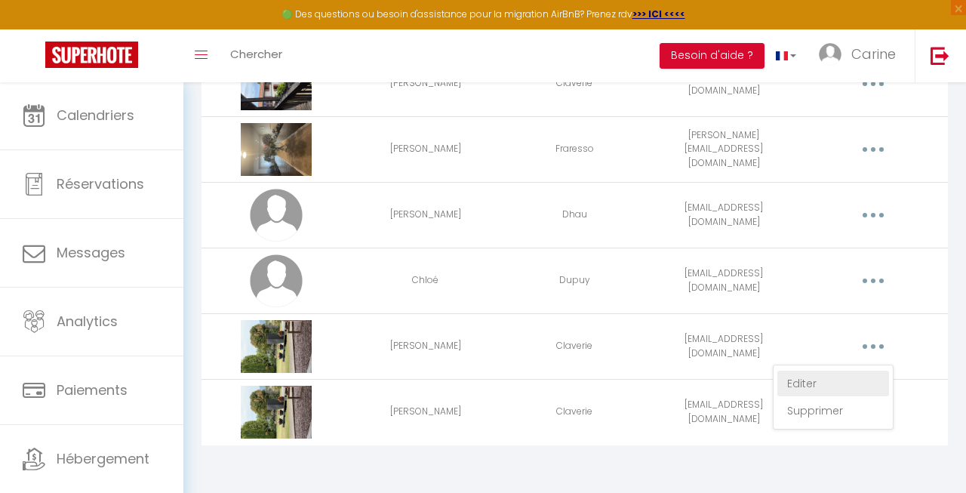
click at [812, 378] on link "Editer" at bounding box center [833, 383] width 112 height 26
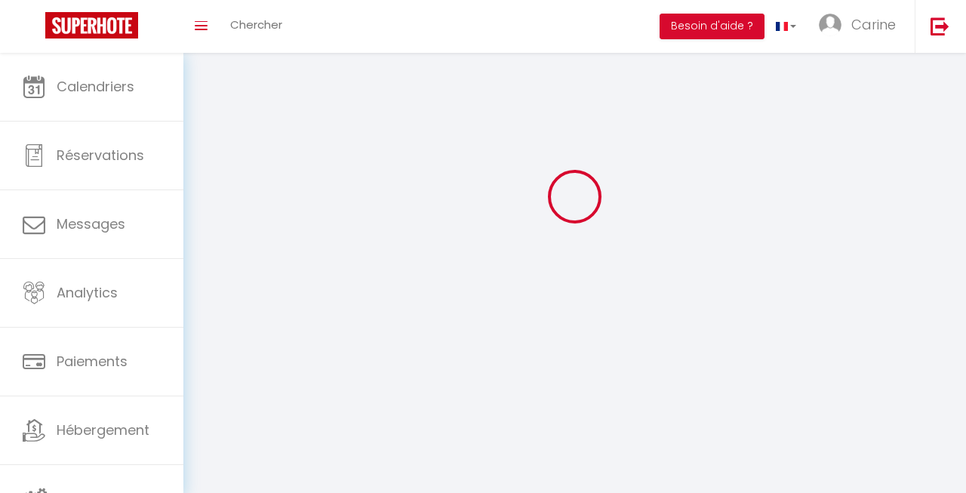
type input "[PERSON_NAME]"
type input "Claverie"
type input "[EMAIL_ADDRESS][DOMAIN_NAME]"
type textarea "[URL][DOMAIN_NAME]"
checkbox input "false"
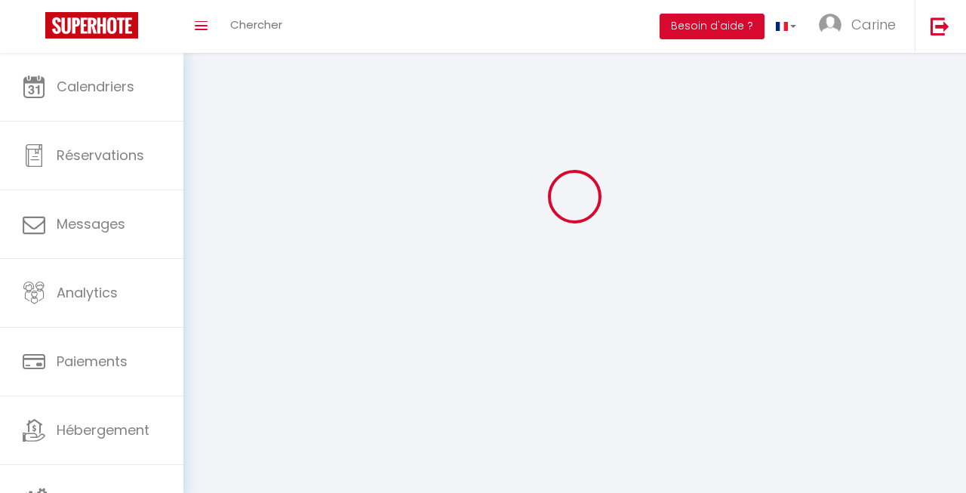
checkbox input "false"
checkbox input "true"
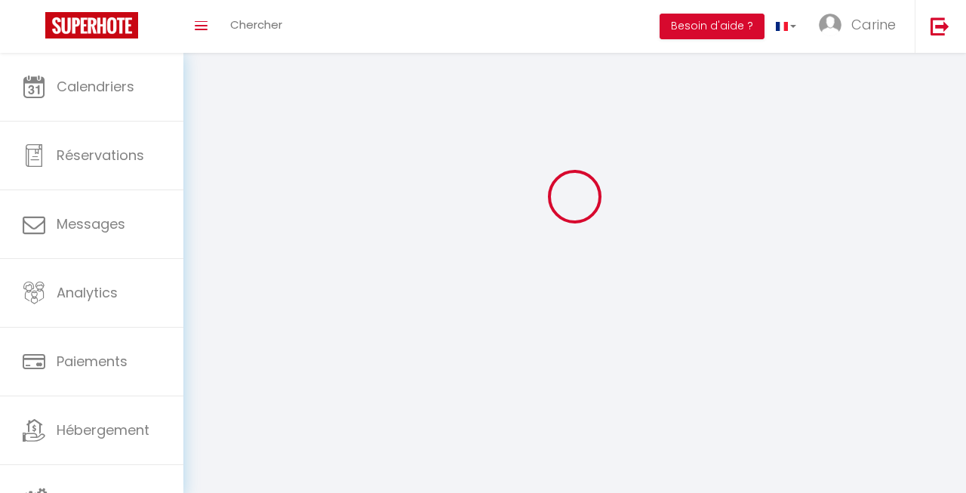
checkbox input "true"
checkbox input "false"
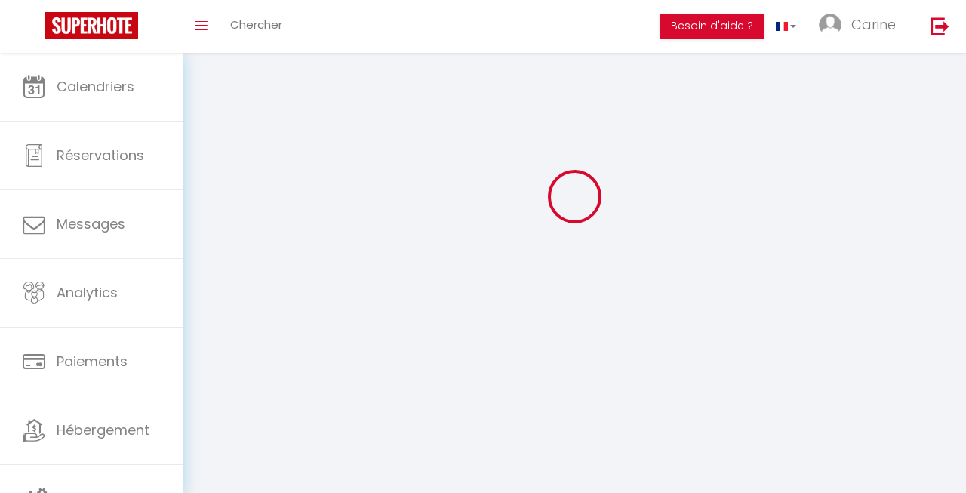
checkbox input "false"
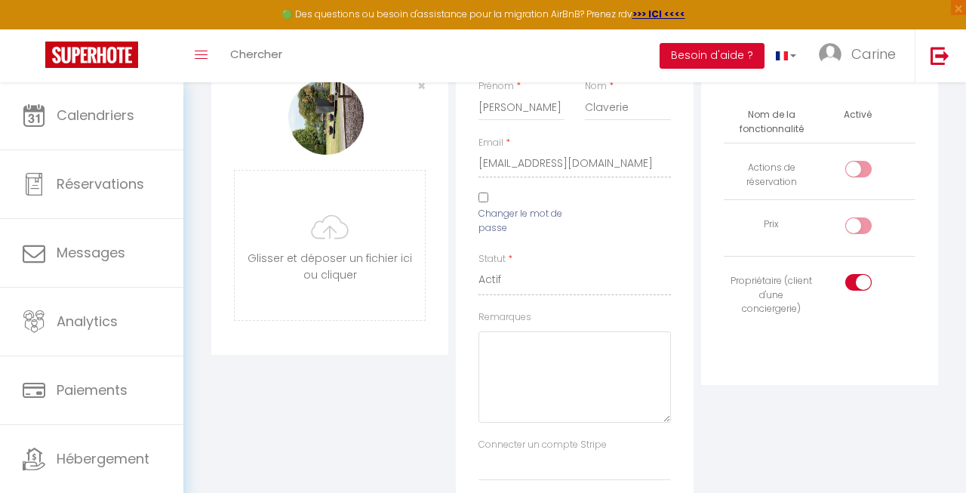
scroll to position [180, 0]
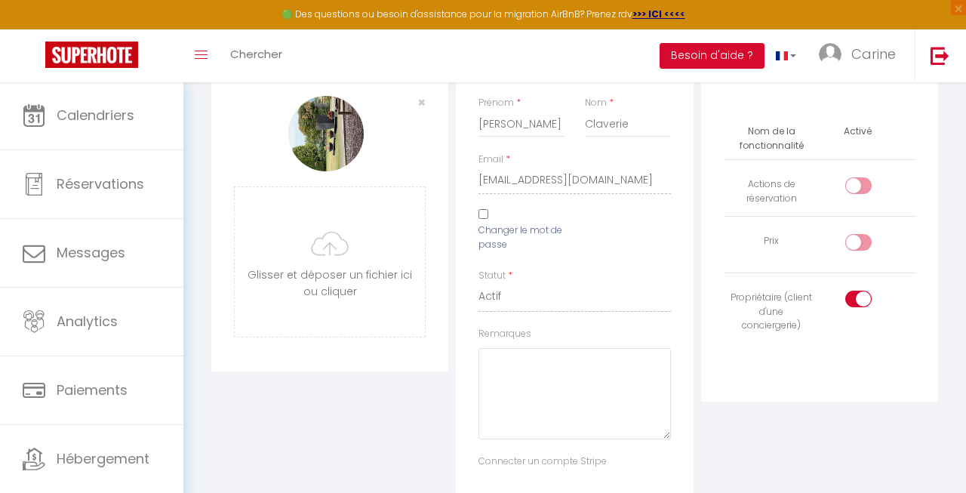
click at [482, 216] on input "Changer le mot de passe" at bounding box center [483, 214] width 10 height 10
checkbox input "true"
click at [542, 291] on icon at bounding box center [545, 295] width 15 height 9
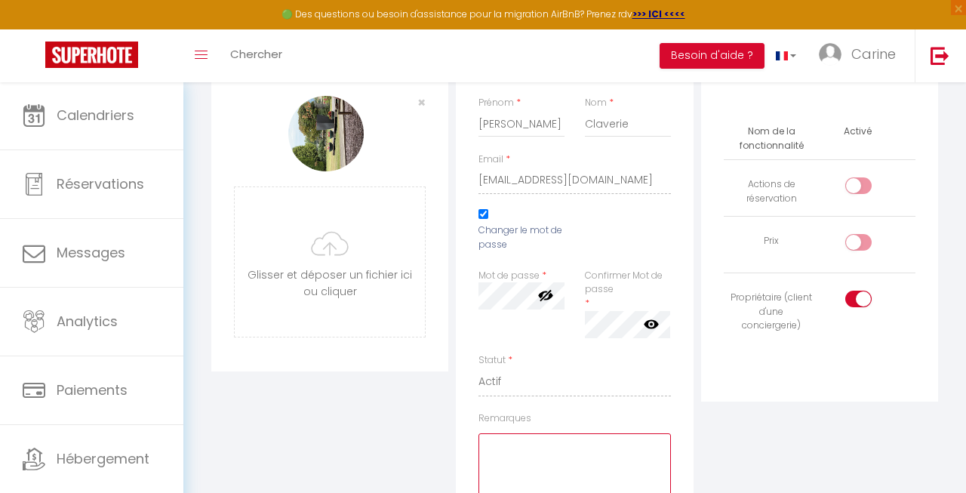
click at [609, 433] on textarea "Remarques" at bounding box center [574, 478] width 192 height 91
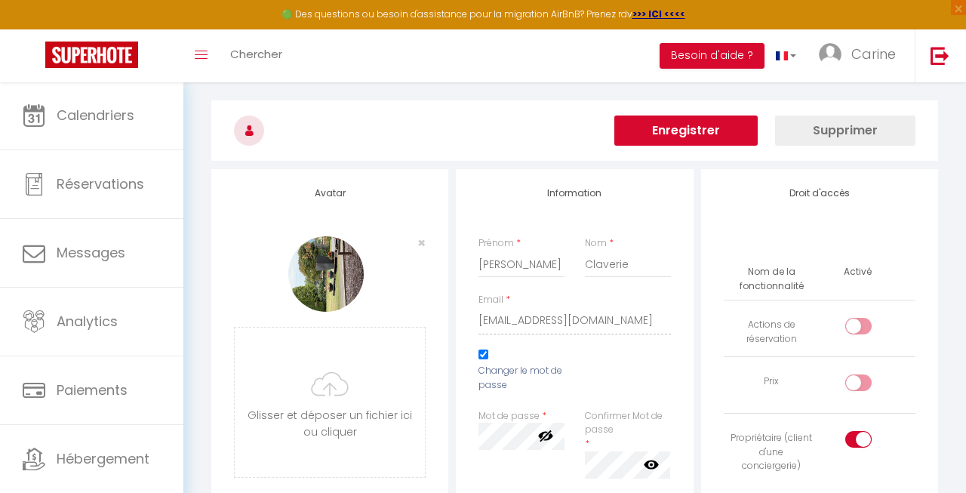
scroll to position [41, 0]
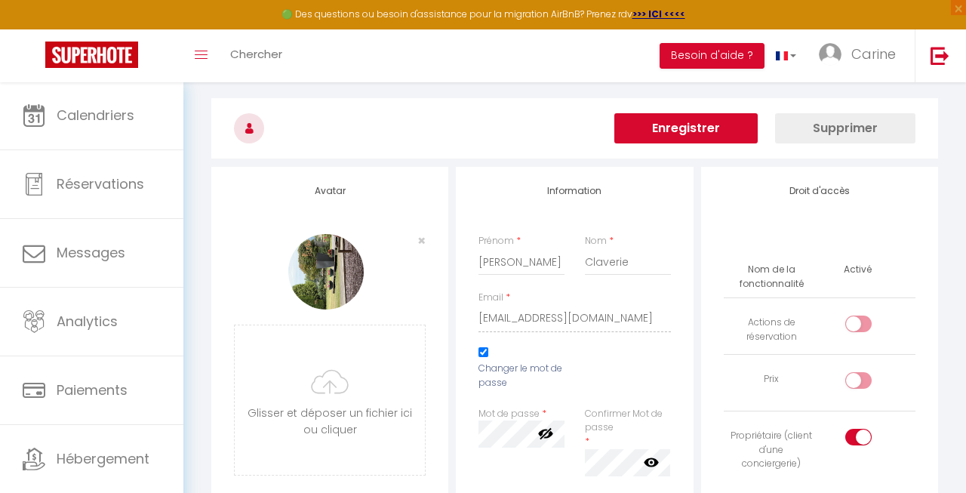
click at [865, 128] on button "Supprimer" at bounding box center [845, 128] width 140 height 30
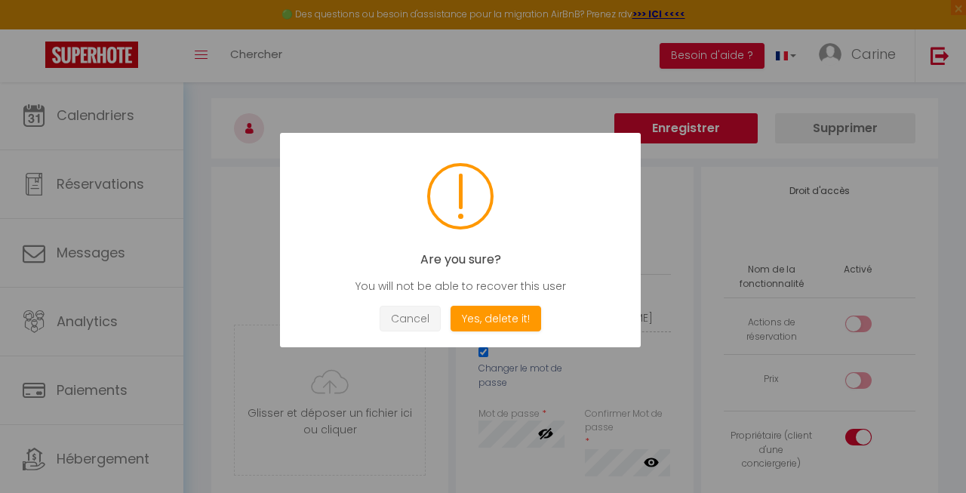
click at [419, 321] on button "Cancel" at bounding box center [410, 319] width 61 height 26
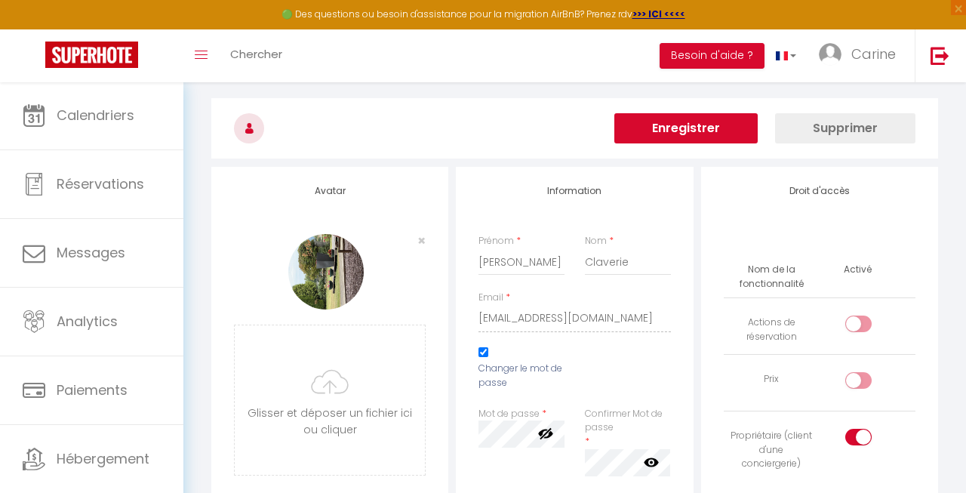
click at [849, 129] on button "Supprimer" at bounding box center [845, 128] width 140 height 30
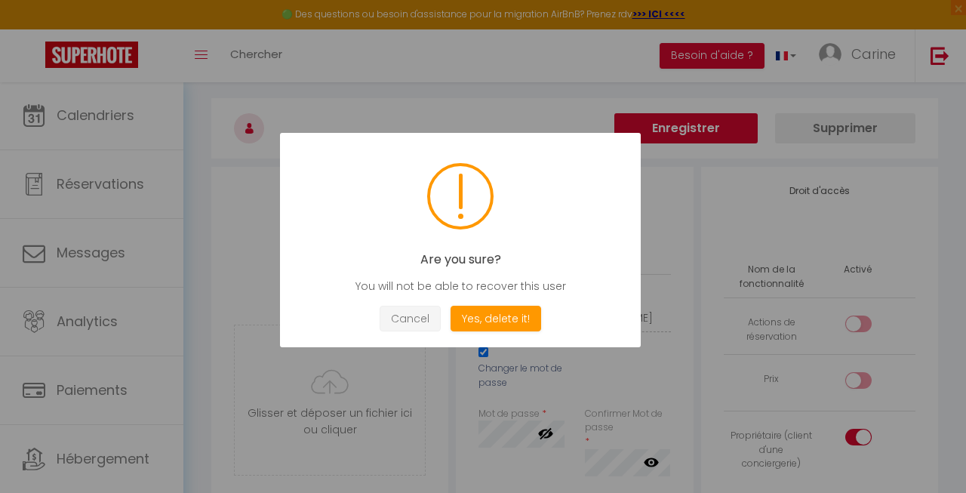
click at [427, 322] on button "Cancel" at bounding box center [410, 319] width 61 height 26
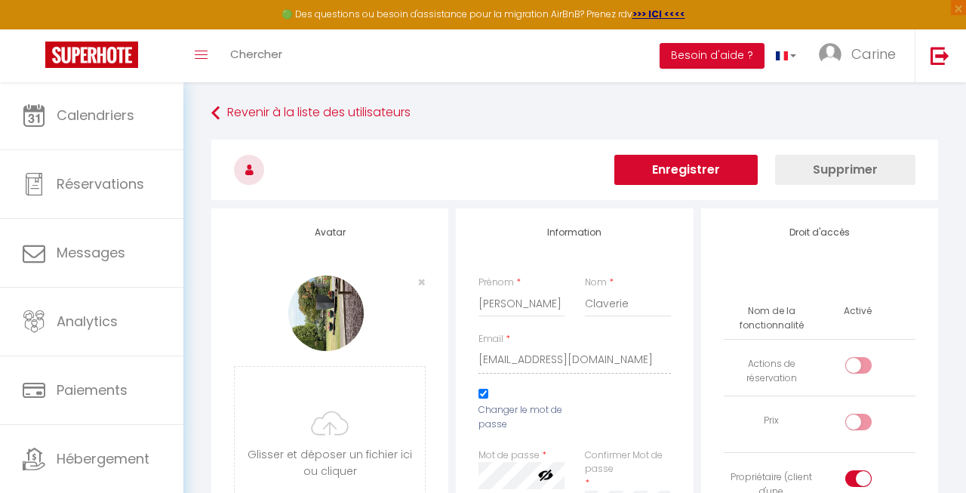
scroll to position [0, 0]
click at [841, 170] on button "Supprimer" at bounding box center [845, 170] width 140 height 30
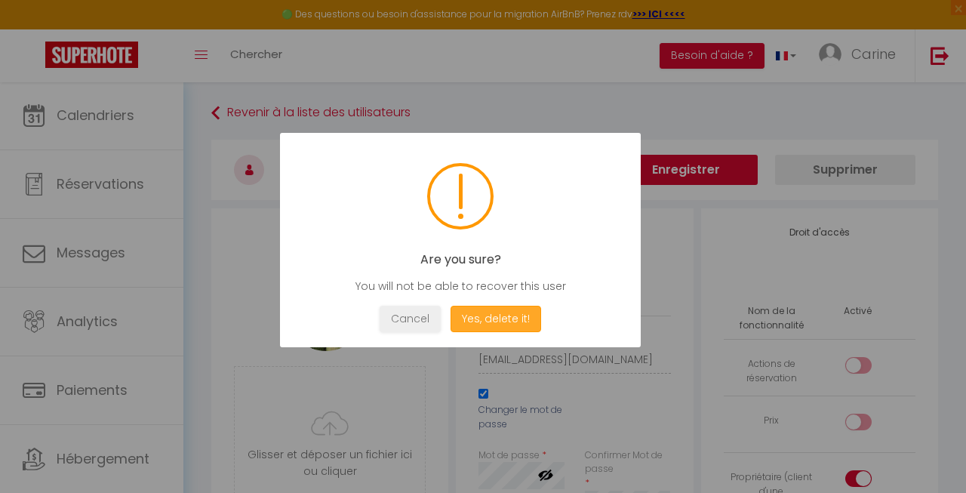
click at [482, 324] on button "Yes, delete it!" at bounding box center [495, 319] width 91 height 26
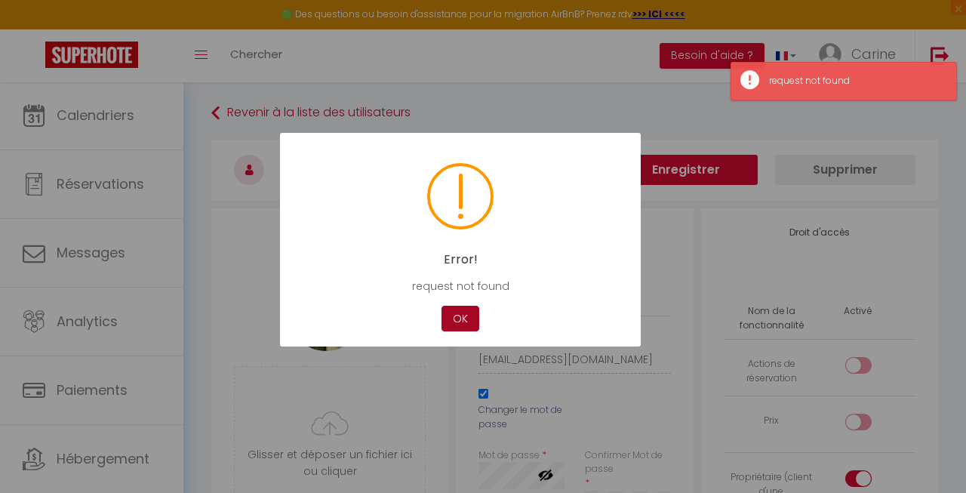
click at [461, 318] on button "OK" at bounding box center [460, 319] width 38 height 26
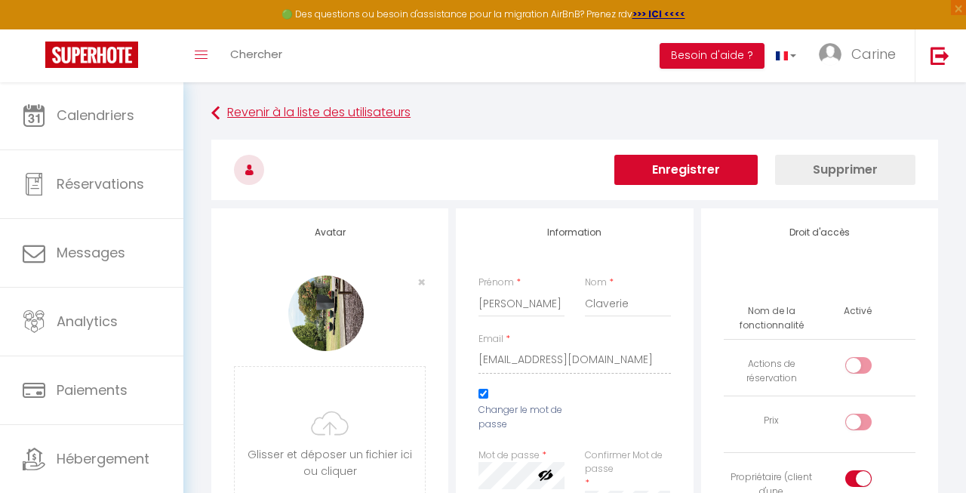
click at [220, 112] on icon at bounding box center [215, 113] width 8 height 27
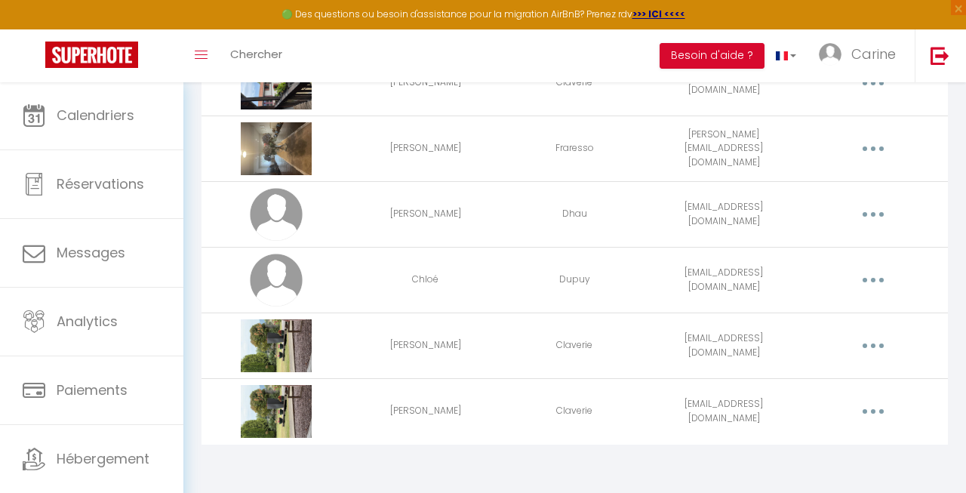
scroll to position [485, 0]
click at [869, 343] on button "button" at bounding box center [873, 346] width 40 height 29
click at [608, 405] on td "Claverie" at bounding box center [574, 412] width 149 height 66
click at [608, 410] on td "Claverie" at bounding box center [574, 412] width 149 height 66
click at [867, 413] on button "button" at bounding box center [873, 412] width 40 height 29
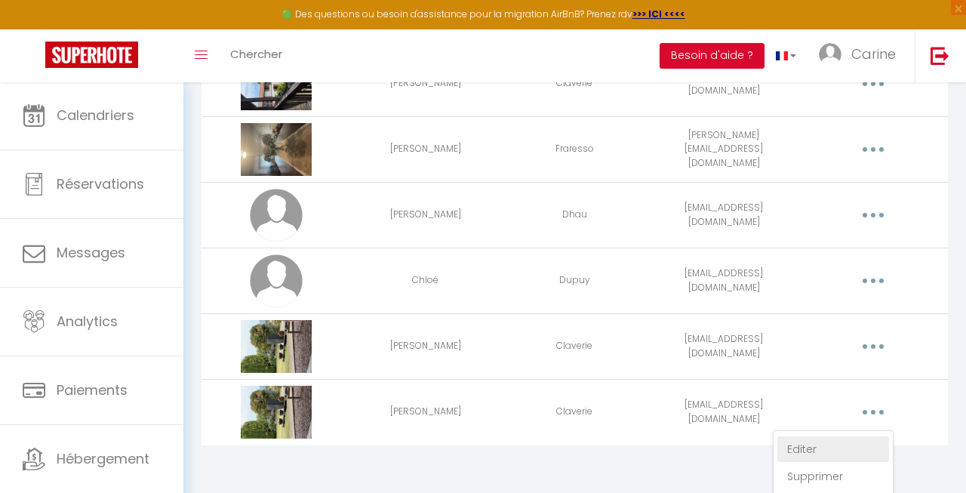
click at [818, 449] on link "Editer" at bounding box center [833, 449] width 112 height 26
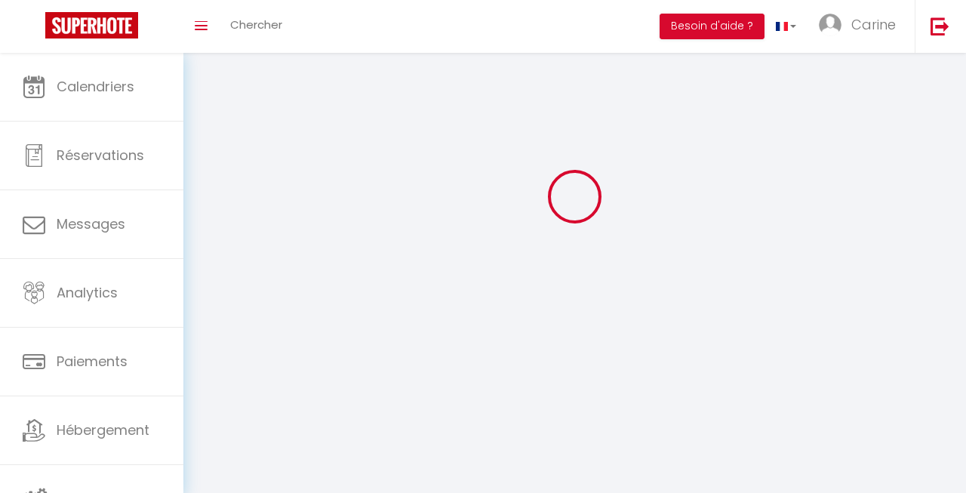
type input "[PERSON_NAME]"
type input "Claverie"
type input "[EMAIL_ADDRESS][DOMAIN_NAME]"
type textarea "[URL][DOMAIN_NAME]"
checkbox input "false"
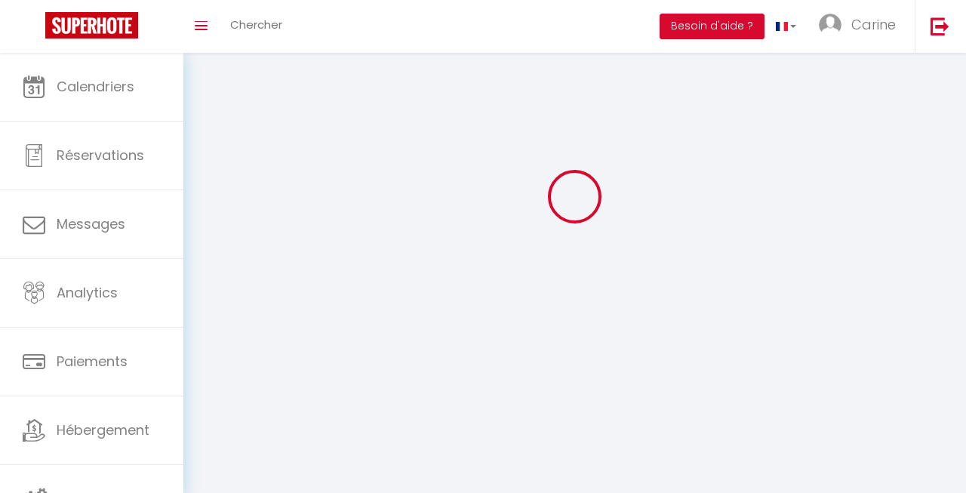
checkbox input "false"
checkbox input "true"
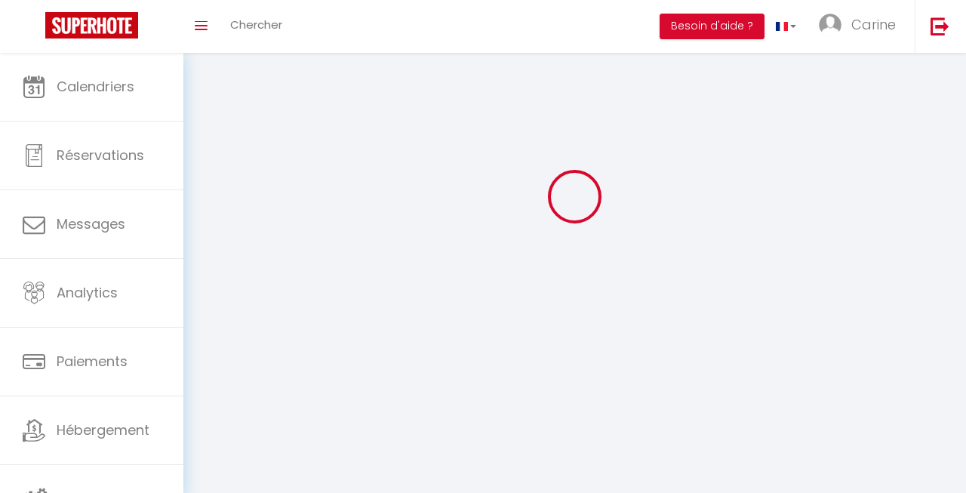
checkbox input "true"
checkbox input "false"
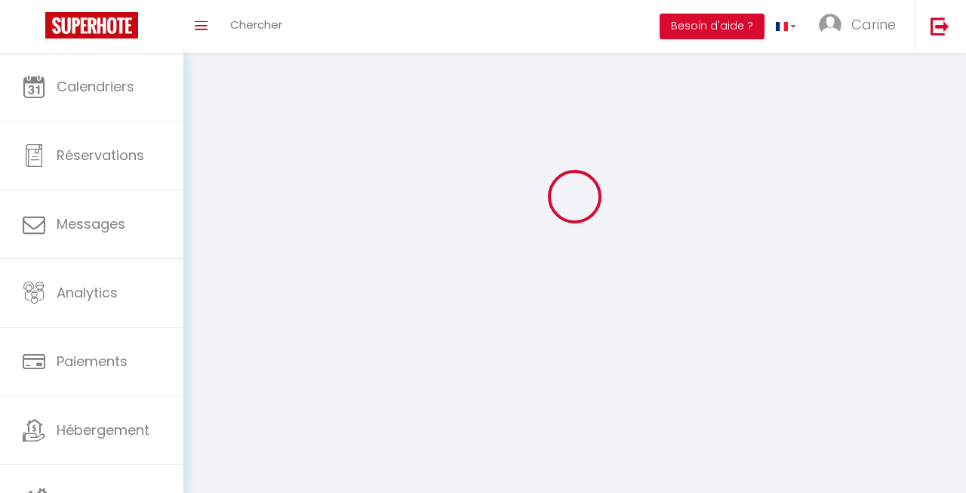
checkbox input "false"
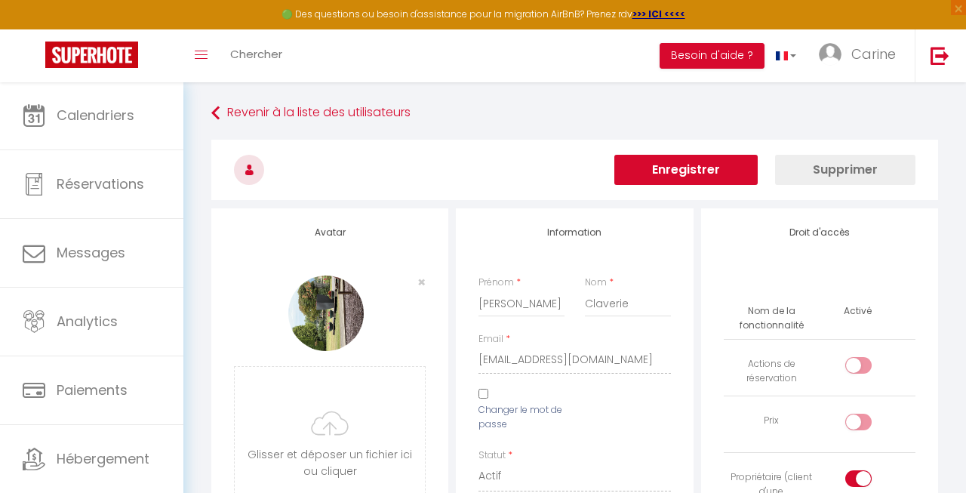
click at [854, 166] on button "Supprimer" at bounding box center [845, 170] width 140 height 30
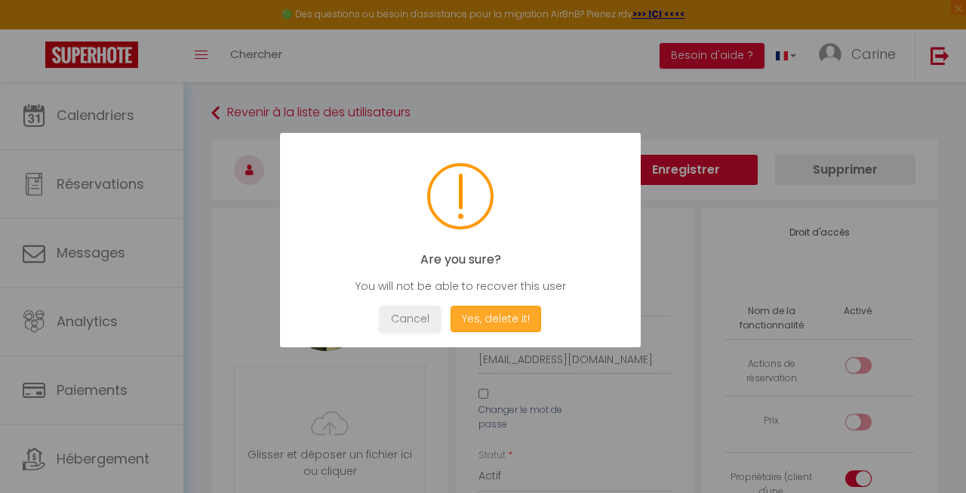
click at [475, 321] on button "Yes, delete it!" at bounding box center [495, 319] width 91 height 26
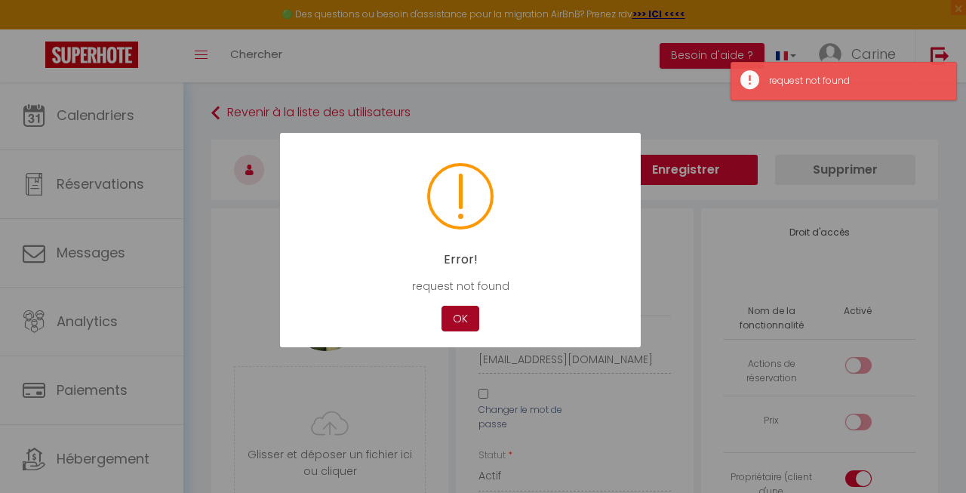
click at [459, 315] on button "OK" at bounding box center [460, 319] width 38 height 26
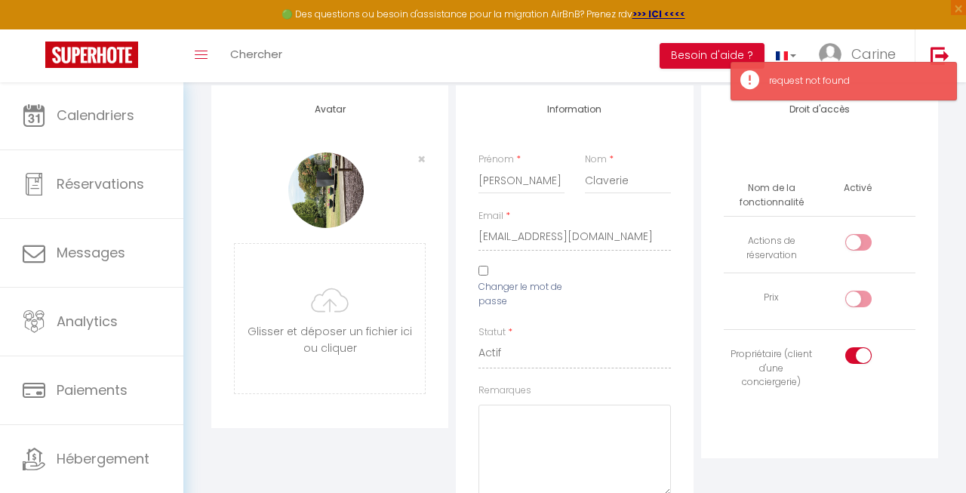
scroll to position [118, 0]
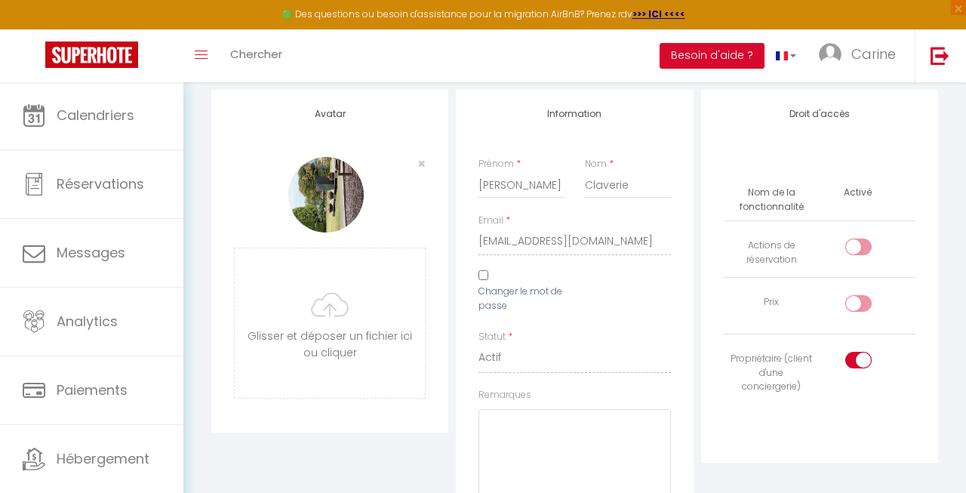
click at [478, 277] on input "Changer le mot de passe" at bounding box center [483, 275] width 10 height 10
checkbox input "true"
click at [545, 352] on icon at bounding box center [545, 356] width 15 height 9
click at [655, 381] on icon at bounding box center [651, 385] width 15 height 9
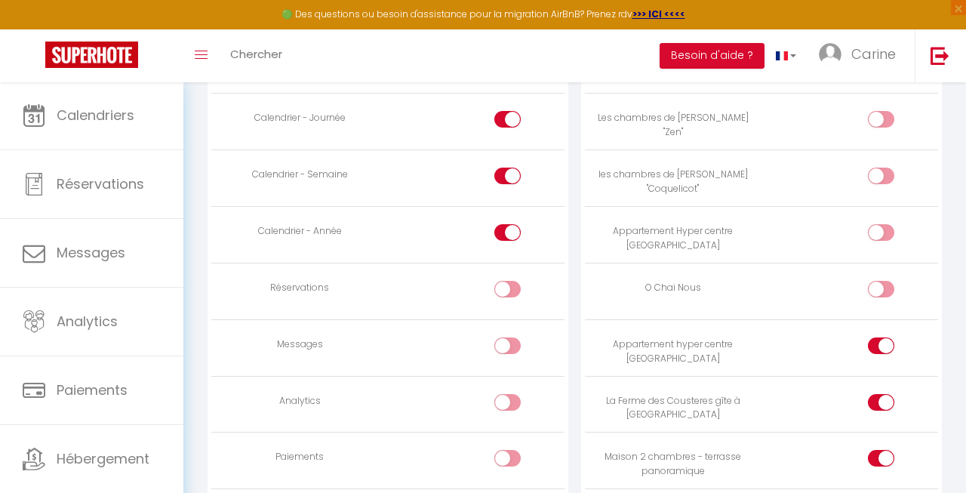
scroll to position [1099, 0]
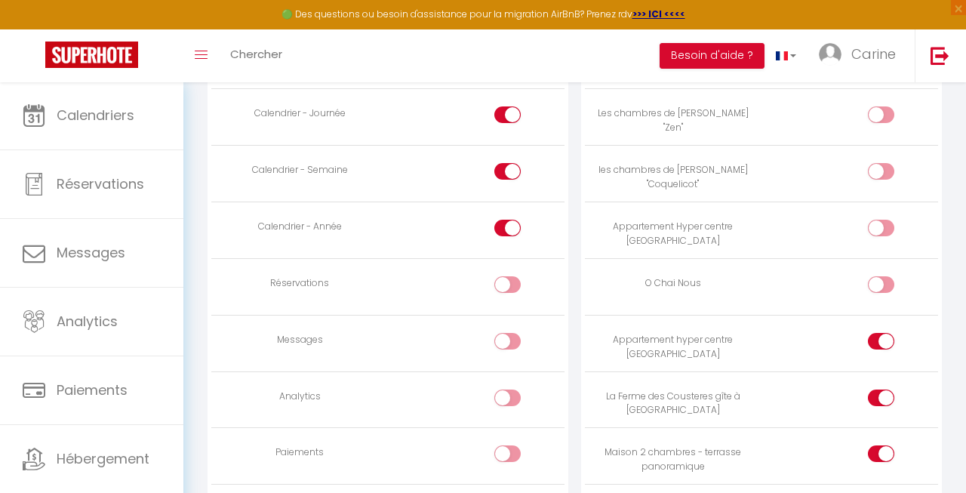
click at [884, 333] on input "checkbox" at bounding box center [894, 344] width 26 height 23
checkbox input "false"
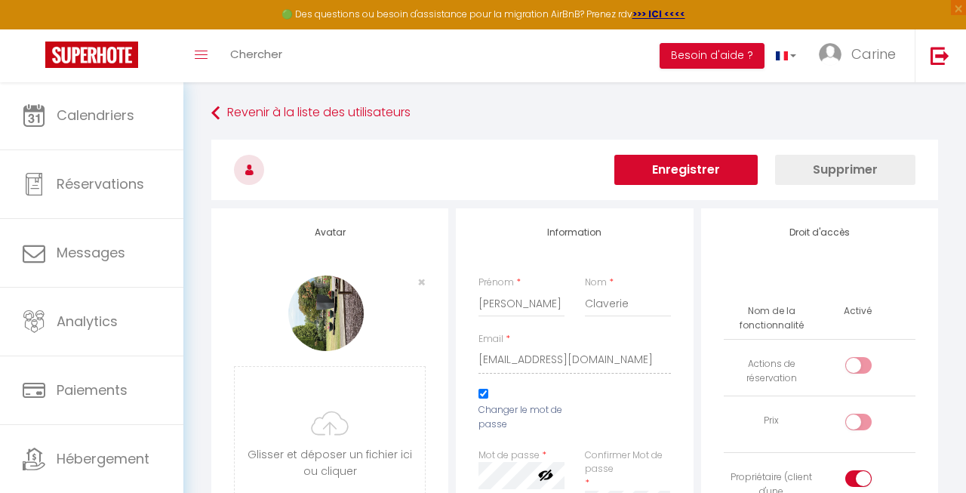
scroll to position [0, 0]
click at [722, 164] on button "Enregistrer" at bounding box center [685, 170] width 143 height 30
